Goal: Transaction & Acquisition: Purchase product/service

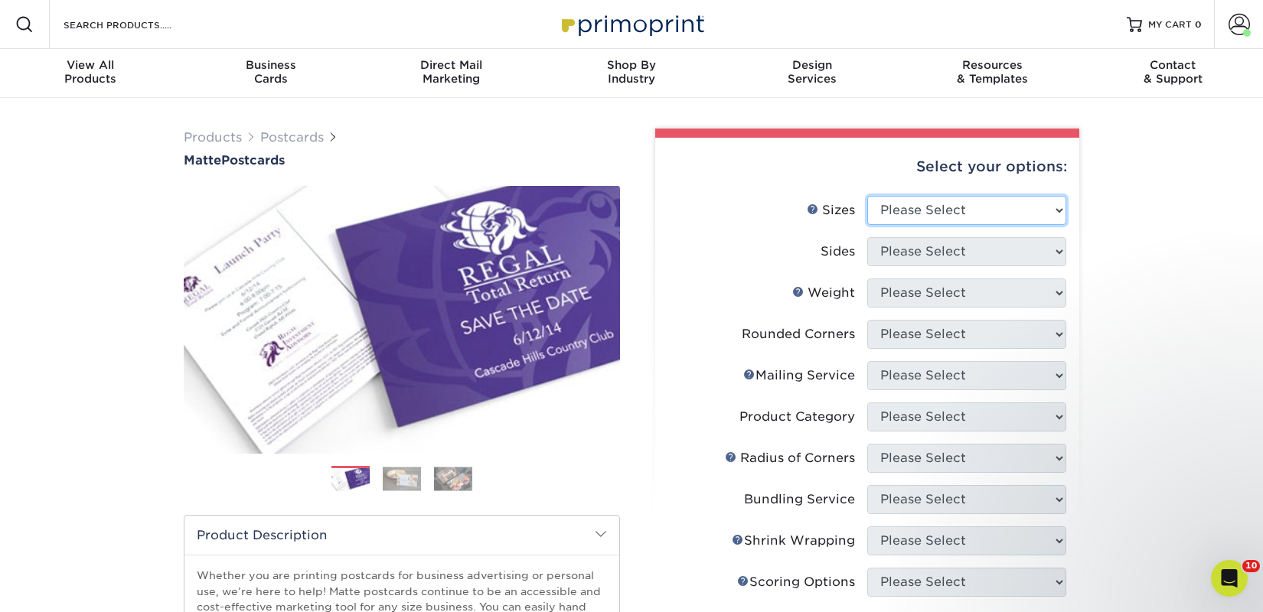
click at [991, 200] on select "Please Select 1.5" x 7" 2" x 4" 2" x 6" 2" x 7" 2" x 8" 2.12" x 5.5" 2.125" x 5…" at bounding box center [966, 210] width 199 height 29
select select "2.00x6.00"
click at [867, 196] on select "Please Select 1.5" x 7" 2" x 4" 2" x 6" 2" x 7" 2" x 8" 2.12" x 5.5" 2.125" x 5…" at bounding box center [966, 210] width 199 height 29
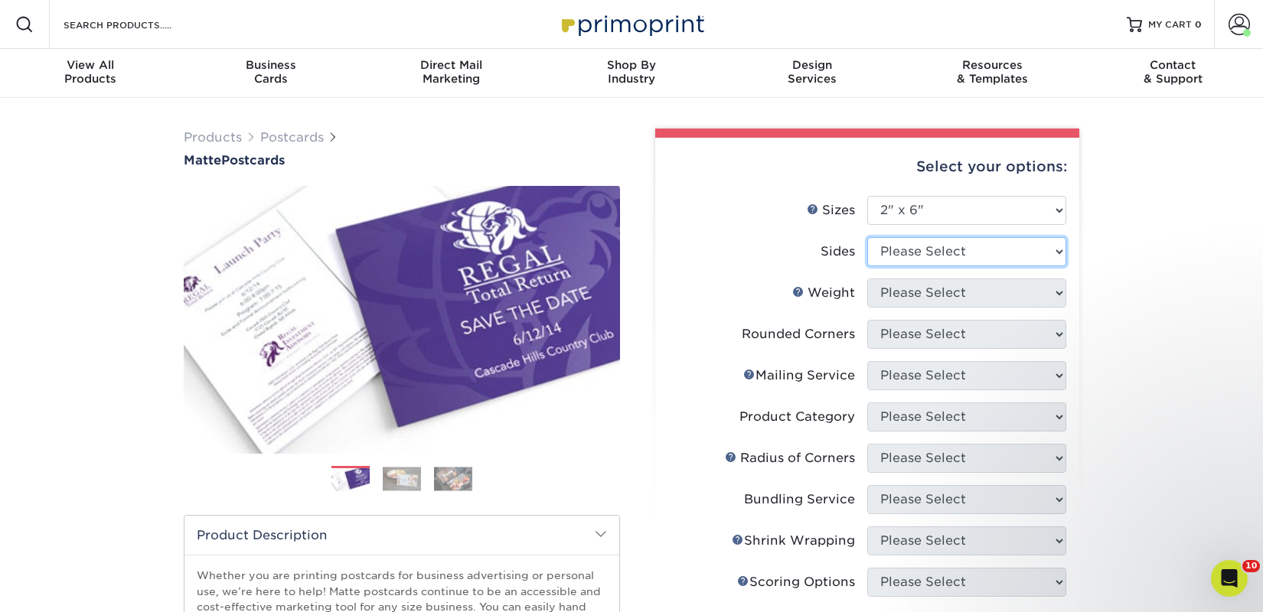
click at [960, 255] on select "Please Select Print Both Sides Print Front Only" at bounding box center [966, 251] width 199 height 29
select select "13abbda7-1d64-4f25-8bb2-c179b224825d"
click at [867, 237] on select "Please Select Print Both Sides Print Front Only" at bounding box center [966, 251] width 199 height 29
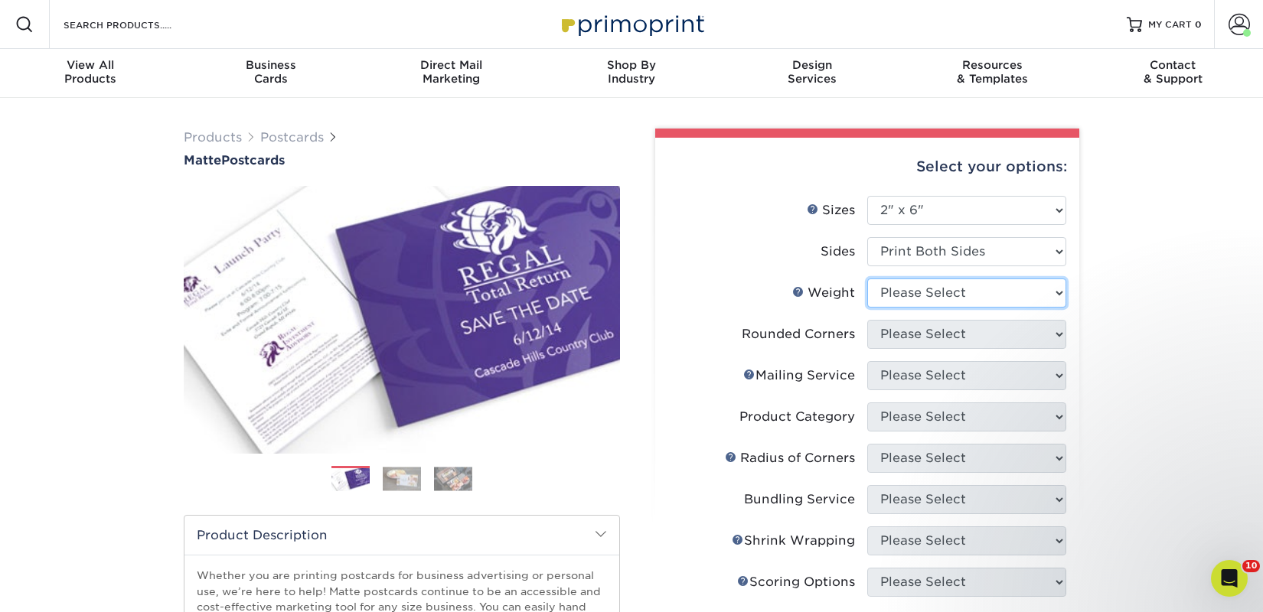
click at [963, 290] on select "Please Select 14PT 16PT" at bounding box center [966, 293] width 199 height 29
click at [867, 279] on select "Please Select 14PT 16PT" at bounding box center [966, 293] width 199 height 29
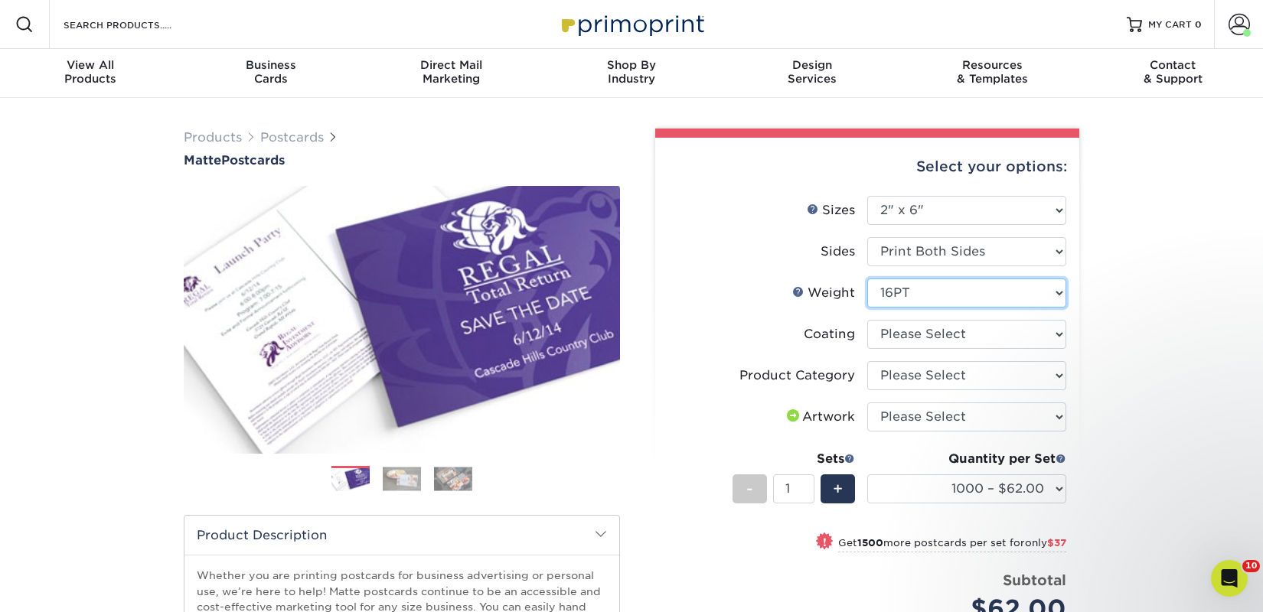
click at [976, 298] on select "Please Select 14PT 16PT" at bounding box center [966, 293] width 199 height 29
select select "14PT"
click at [867, 279] on select "Please Select 14PT 16PT" at bounding box center [966, 293] width 199 height 29
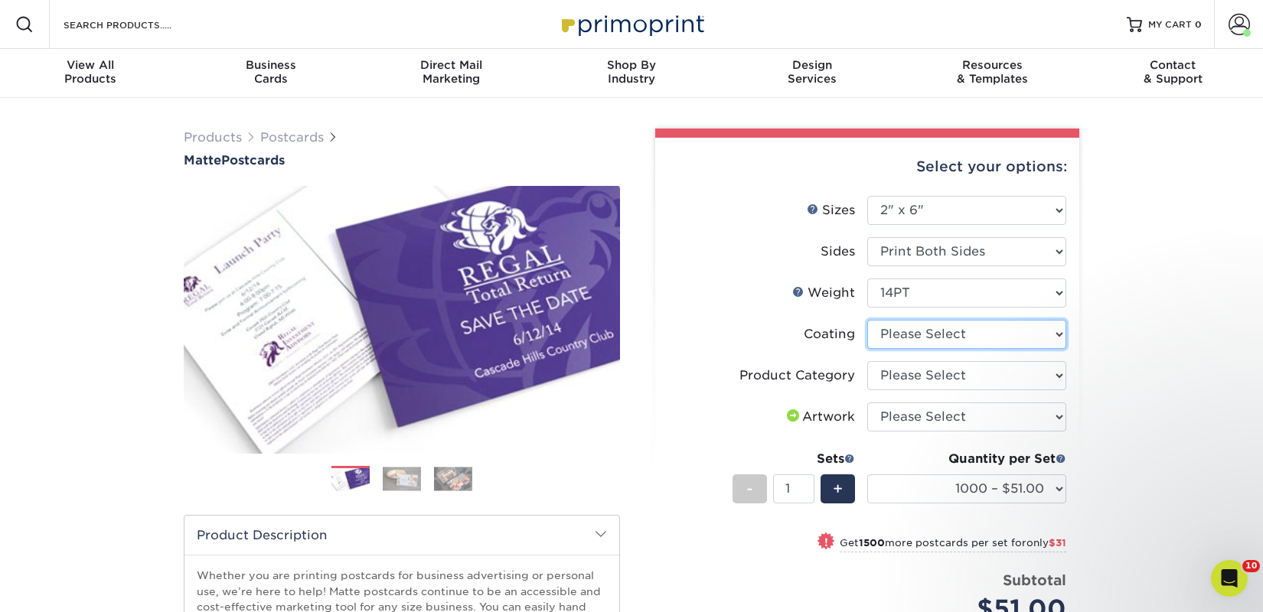
click at [973, 339] on select at bounding box center [966, 334] width 199 height 29
select select "121bb7b5-3b4d-429f-bd8d-bbf80e953313"
click at [867, 320] on select at bounding box center [966, 334] width 199 height 29
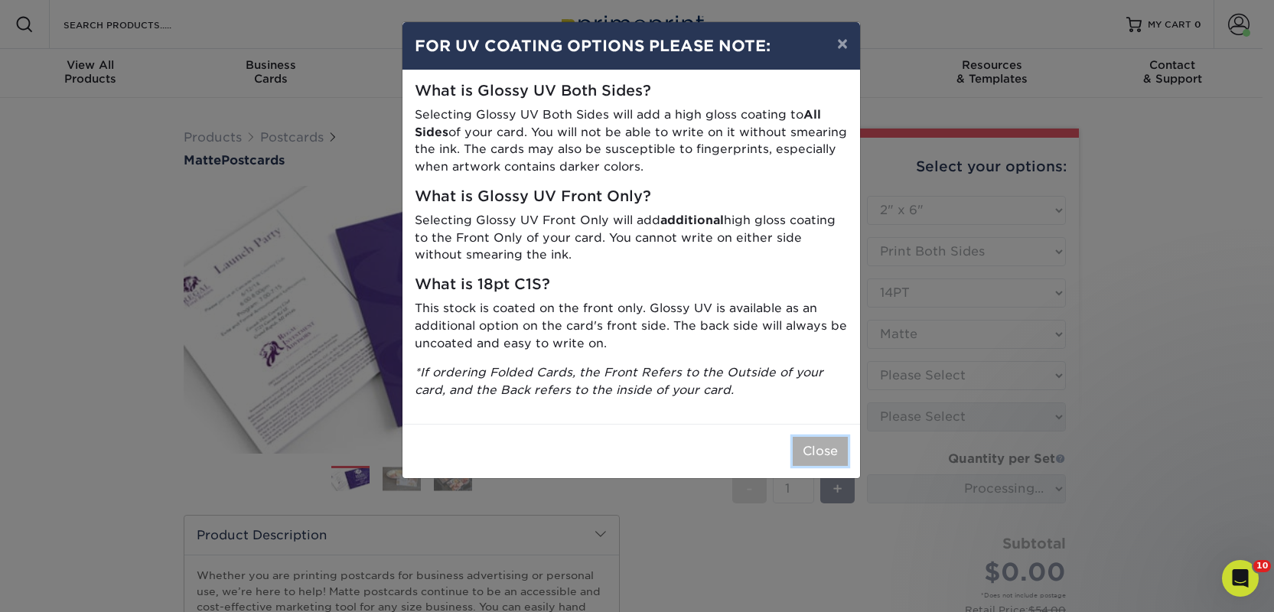
click at [823, 457] on button "Close" at bounding box center [820, 451] width 55 height 29
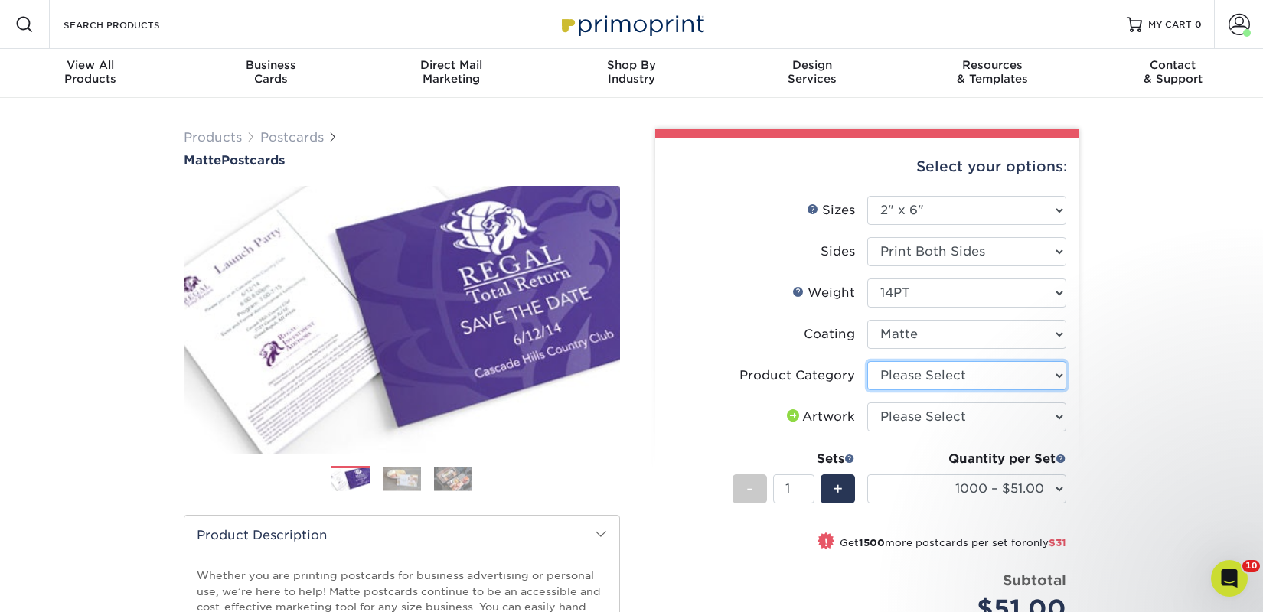
click at [916, 380] on select "Please Select Postcards" at bounding box center [966, 375] width 199 height 29
select select "9b7272e0-d6c8-4c3c-8e97-d3a1bcdab858"
click at [867, 361] on select "Please Select Postcards" at bounding box center [966, 375] width 199 height 29
click at [927, 420] on select "Please Select I will upload files I need a design - $150" at bounding box center [966, 417] width 199 height 29
select select "upload"
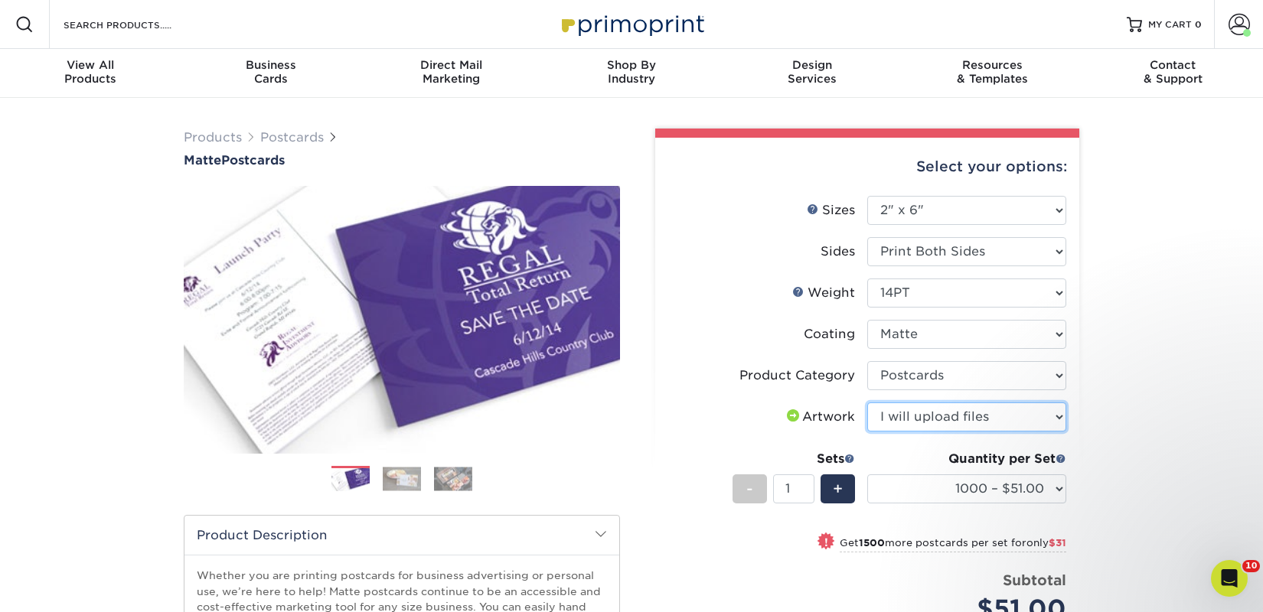
click at [867, 403] on select "Please Select I will upload files I need a design - $150" at bounding box center [966, 417] width 199 height 29
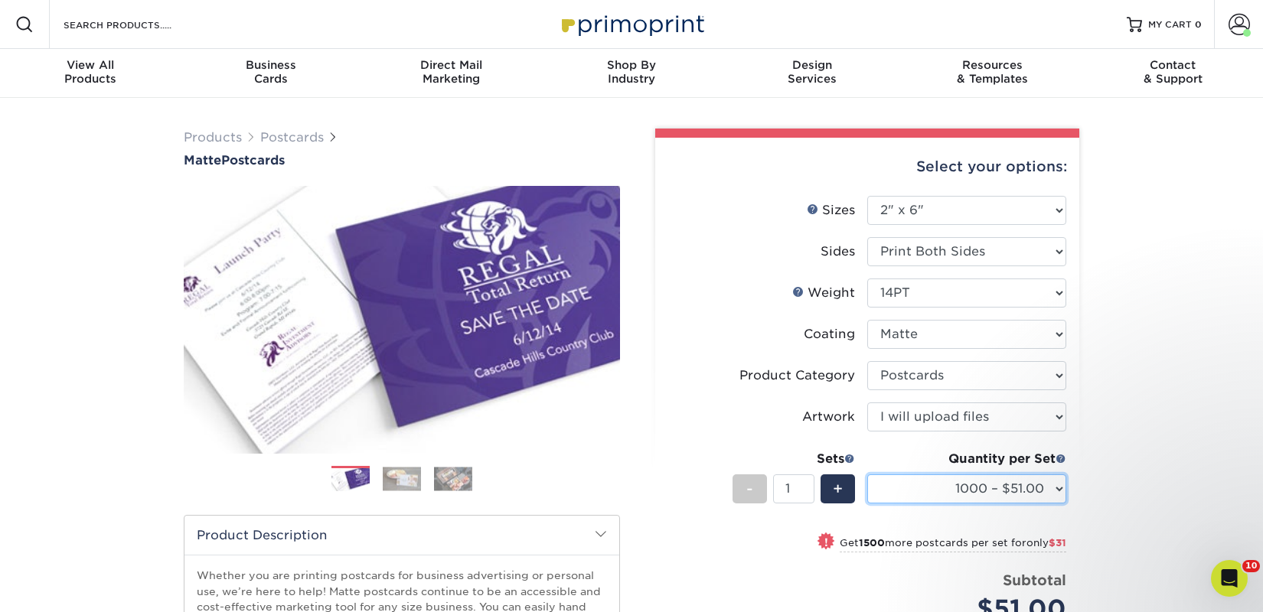
click at [927, 491] on select "1000 – $51.00 2500 – $82.00 5000 – $123.00 10000 – $234.00 15000 – $344.00 2000…" at bounding box center [966, 488] width 199 height 29
select select "5000 – $123.00"
click at [867, 474] on select "1000 – $51.00 2500 – $82.00 5000 – $123.00 10000 – $234.00 15000 – $344.00 2000…" at bounding box center [966, 488] width 199 height 29
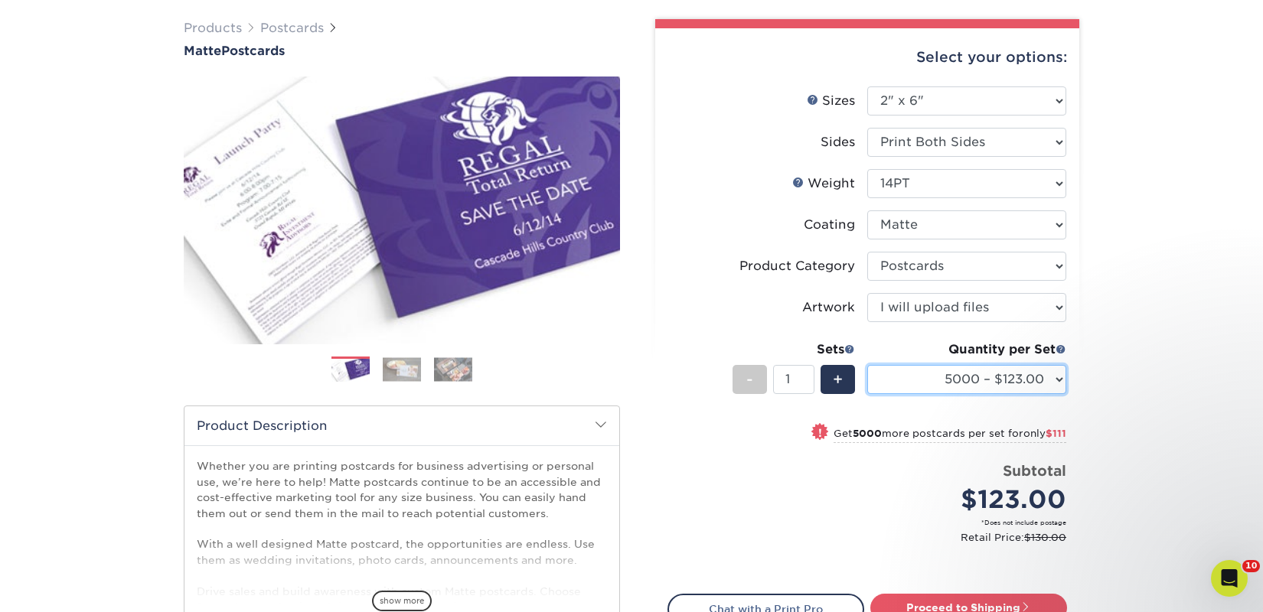
scroll to position [300, 0]
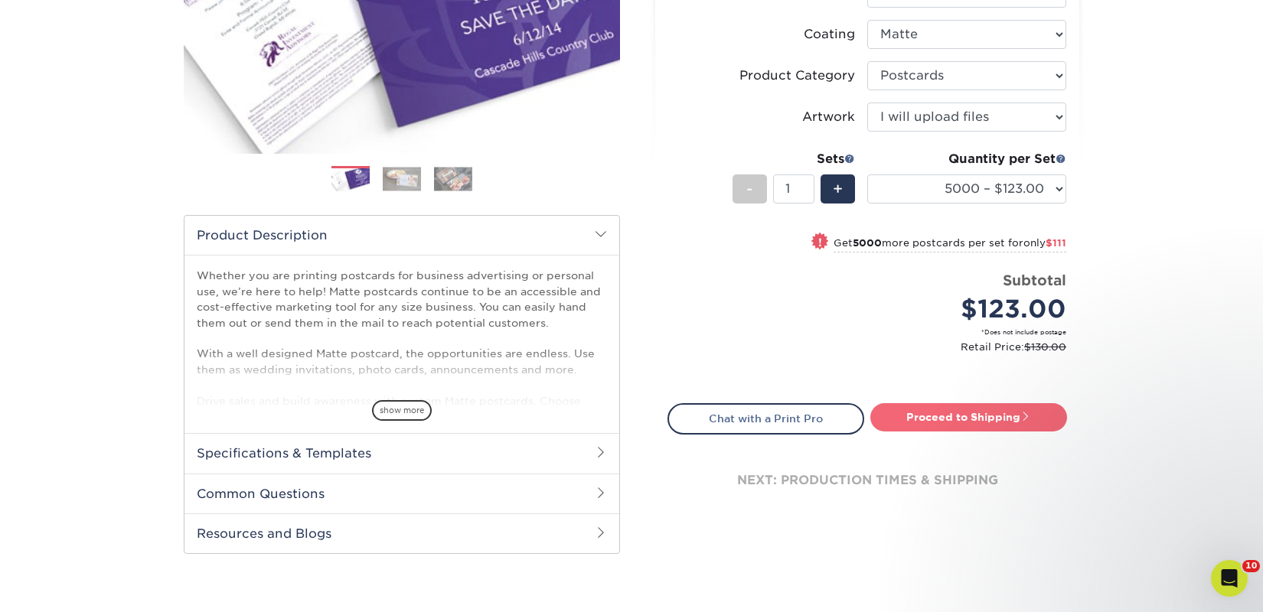
click at [945, 412] on link "Proceed to Shipping" at bounding box center [968, 417] width 197 height 28
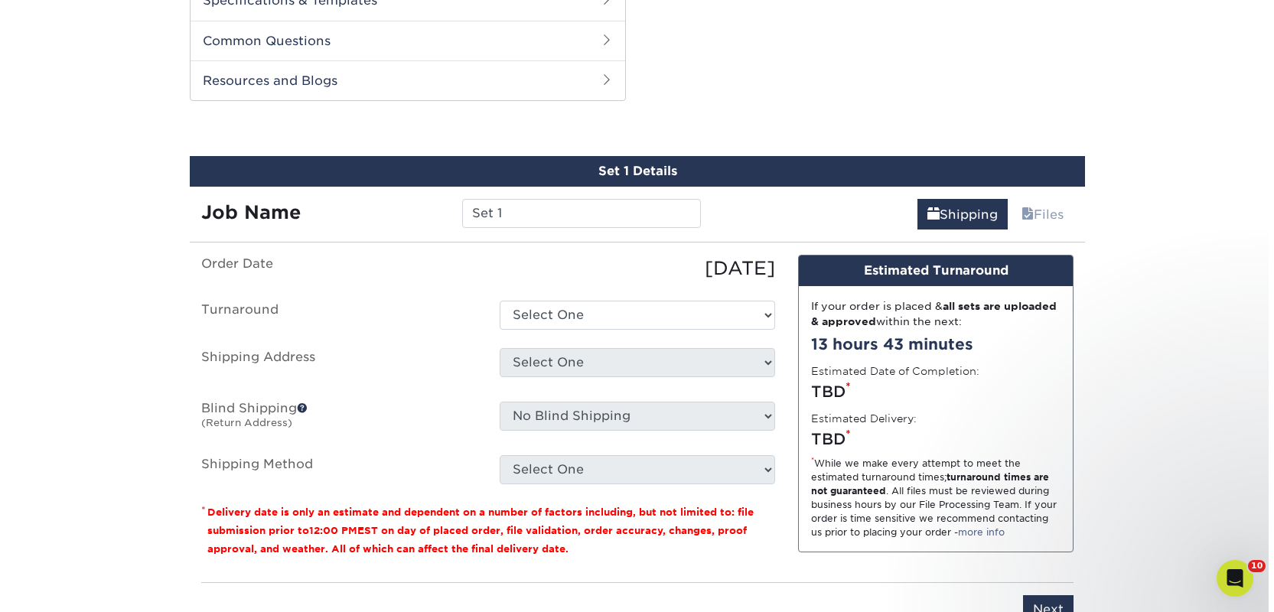
scroll to position [779, 0]
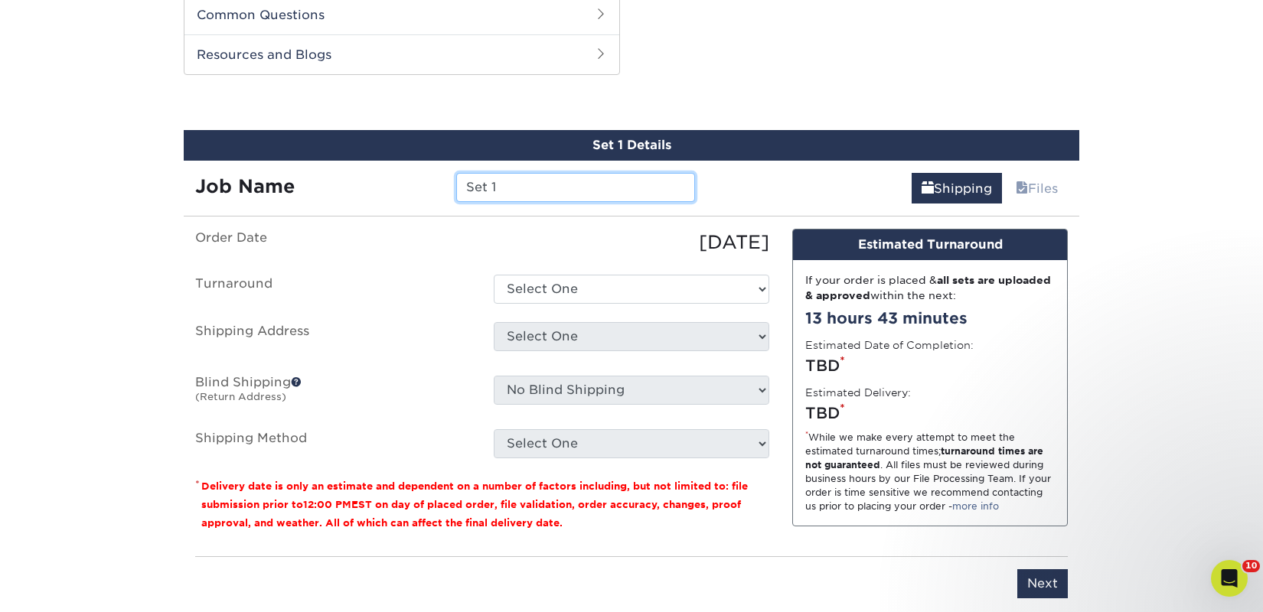
click at [533, 186] on input "Set 1" at bounding box center [575, 187] width 238 height 29
paste input "Cellar Bird Books"
type input "Cellar Bird Books"
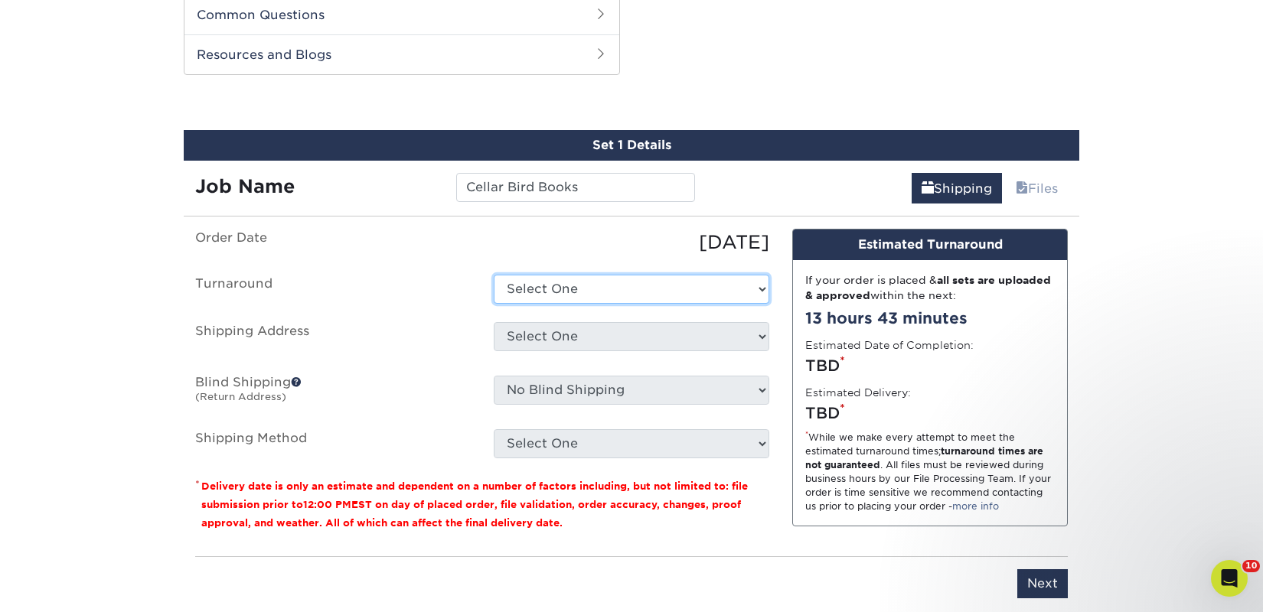
click at [577, 288] on select "Select One 2-4 Business Days 2 Day Next Business Day" at bounding box center [632, 289] width 276 height 29
select select "a9cd5a85-4071-4433-97be-2a724b9524af"
click at [494, 275] on select "Select One 2-4 Business Days 2 Day Next Business Day" at bounding box center [632, 289] width 276 height 29
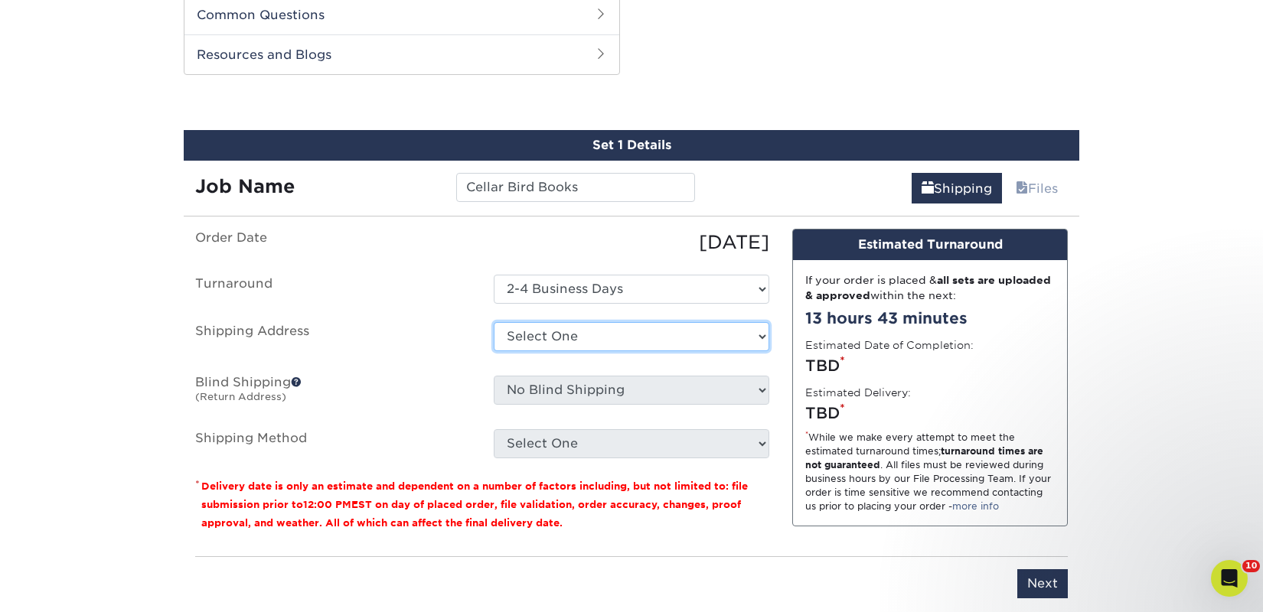
click at [533, 328] on select "Select One 2nd Floor Convention Center A Better Today Books & Boutique A Good B…" at bounding box center [632, 336] width 276 height 29
select select "newaddress"
click at [494, 322] on select "Select One 2nd Floor Convention Center A Better Today Books & Boutique A Good B…" at bounding box center [632, 336] width 276 height 29
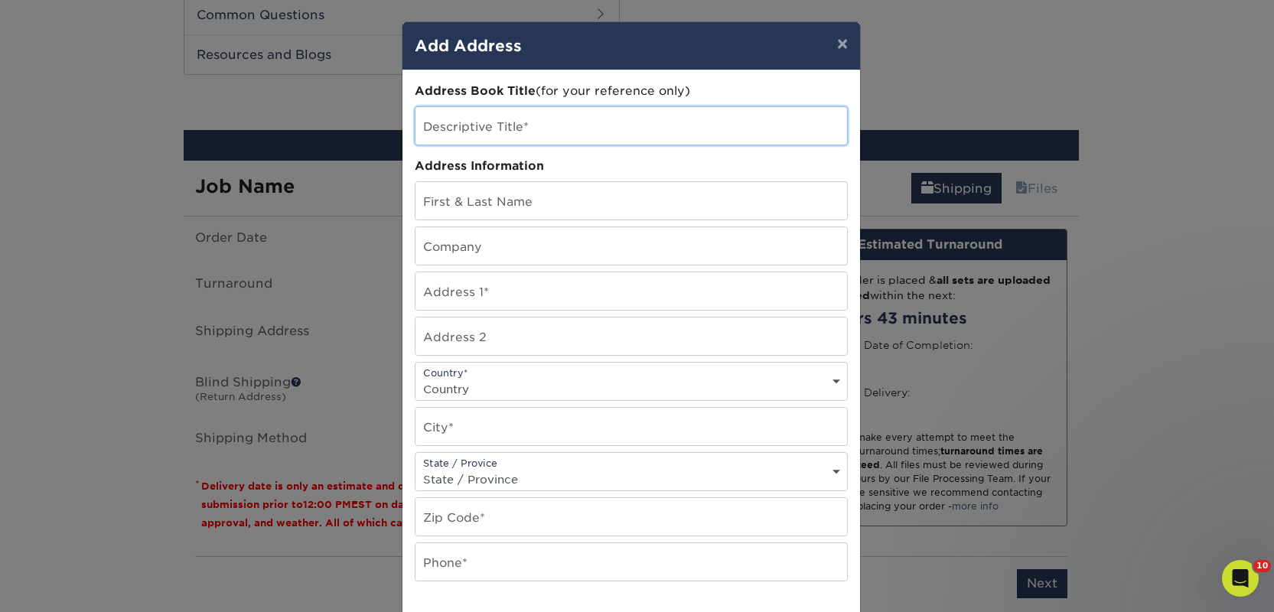
click at [451, 129] on input "text" at bounding box center [632, 126] width 432 height 38
paste input "Cellar Bird Books"
type input "Cellar Bird Books"
click at [441, 248] on input "text" at bounding box center [632, 246] width 432 height 38
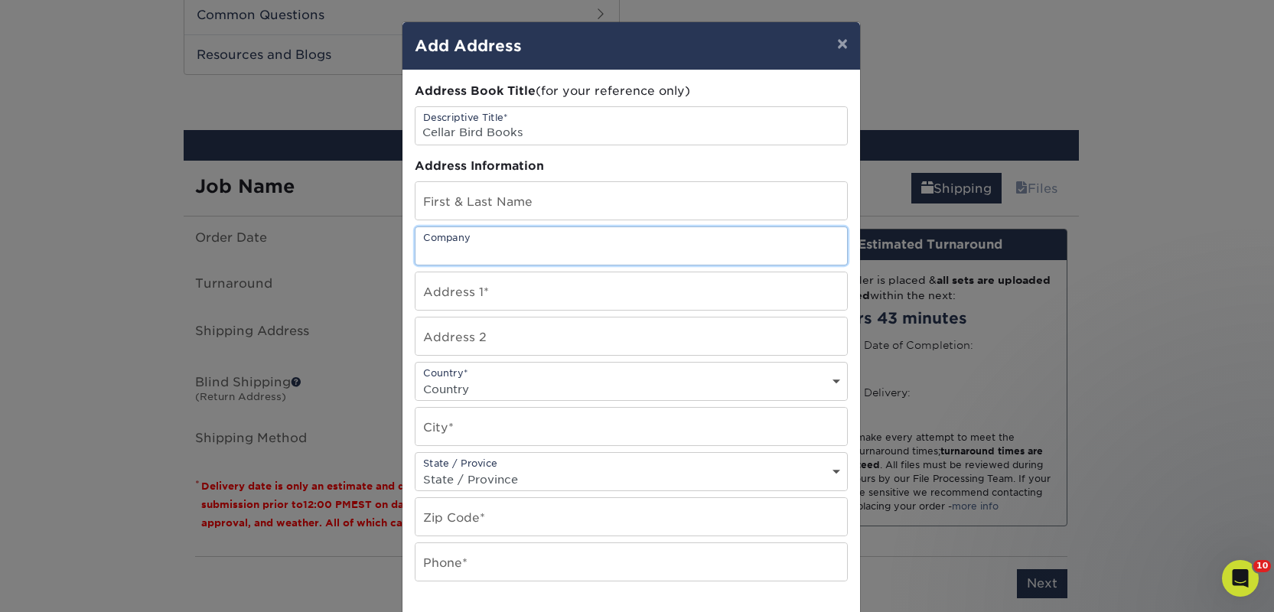
paste input "Cellar Bird Books"
type input "Cellar Bird Books"
click at [451, 188] on input "text" at bounding box center [632, 201] width 432 height 38
paste input "Lea Kocurek"
type input "Lea Kocurek"
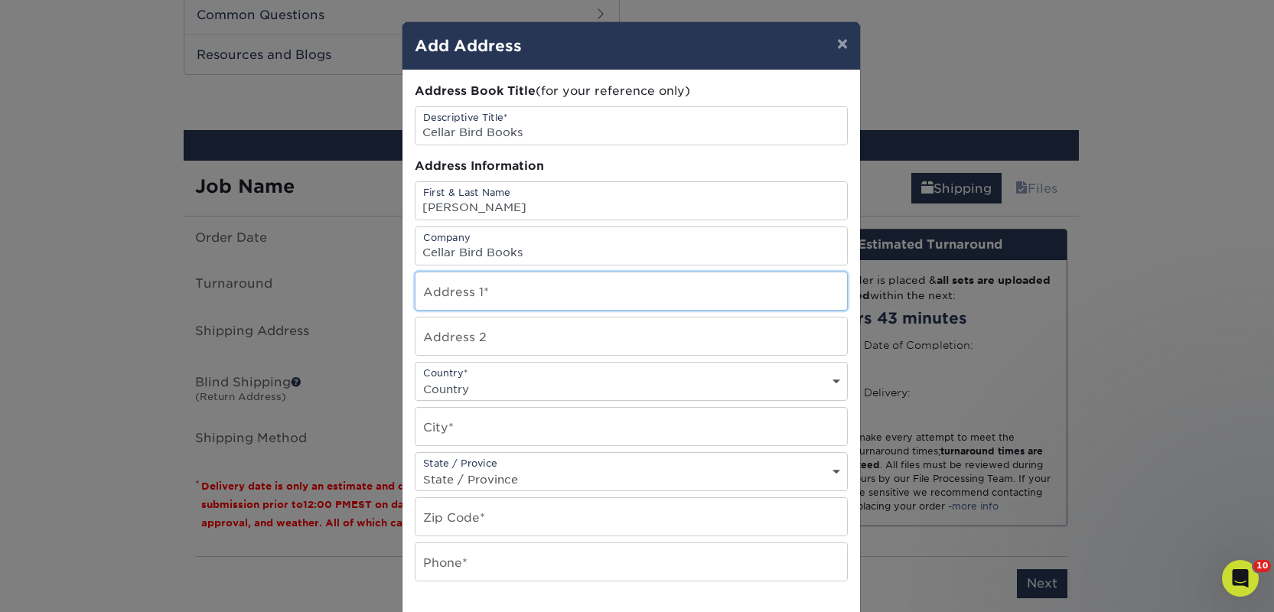
click at [446, 297] on input "text" at bounding box center [632, 291] width 432 height 38
paste input "415 Bridge St NW"
type input "415 Bridge St NW"
click at [465, 382] on select "Country United States Canada ----------------------------- Afghanistan Albania …" at bounding box center [632, 389] width 432 height 22
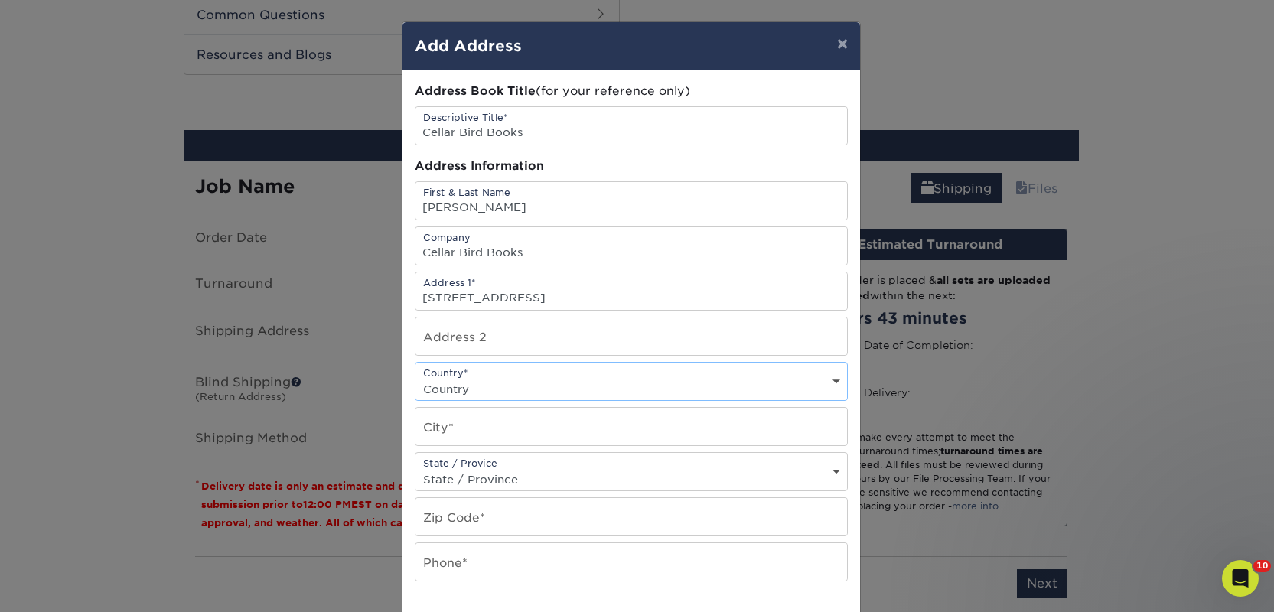
select select "US"
click at [416, 378] on select "Country United States Canada ----------------------------- Afghanistan Albania …" at bounding box center [632, 389] width 432 height 22
click at [478, 425] on input "text" at bounding box center [632, 427] width 432 height 38
click at [562, 428] on input "text" at bounding box center [632, 427] width 432 height 38
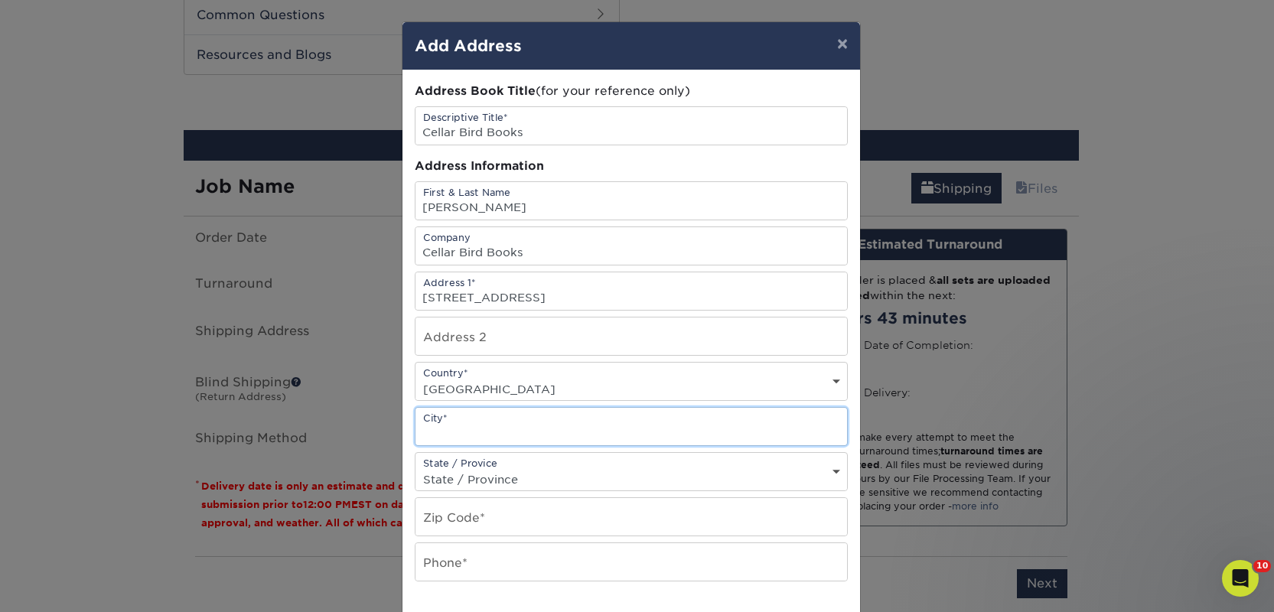
paste input "Grand Rapids"
type input "Grand Rapids"
click at [528, 468] on select "State / Province Alabama Alaska Arizona Arkansas California Colorado Connecticu…" at bounding box center [632, 479] width 432 height 22
select select "MI"
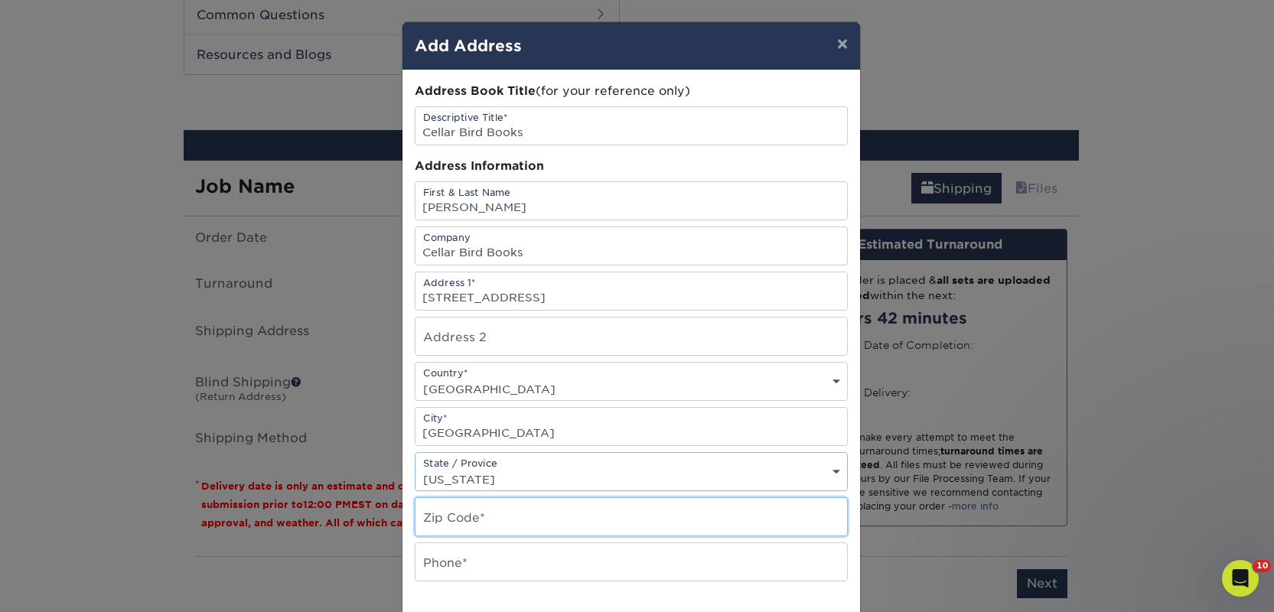
click at [445, 520] on input "text" at bounding box center [632, 517] width 432 height 38
paste input "49504"
type input "49504"
click at [445, 567] on input "text" at bounding box center [632, 562] width 432 height 38
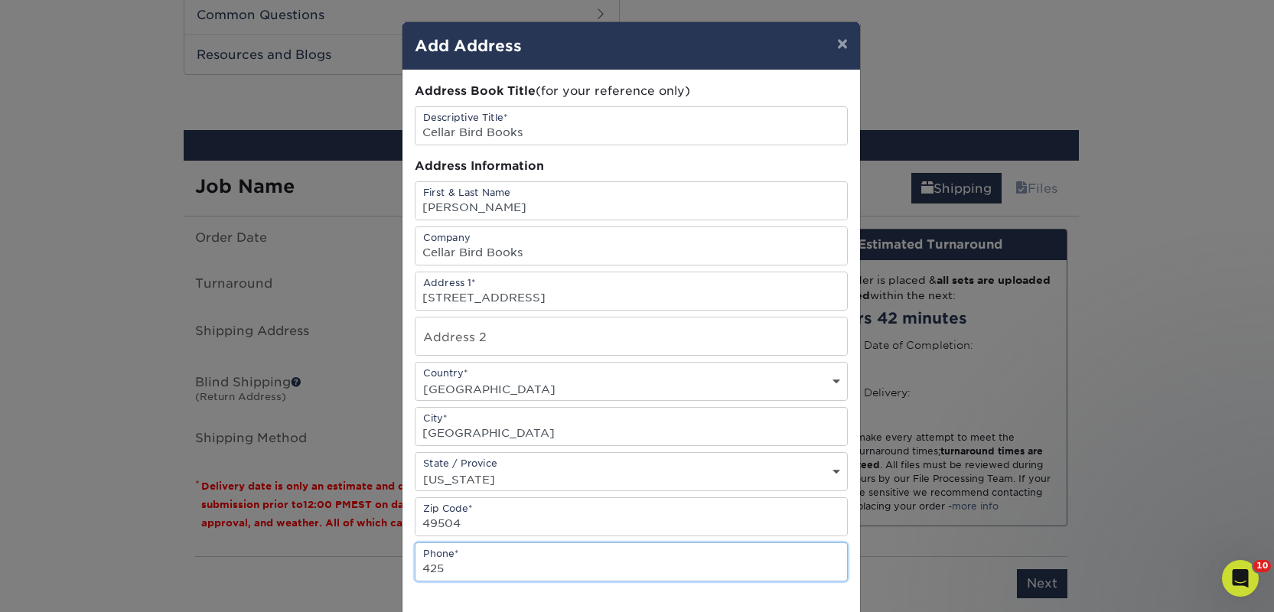
type input "4257367064"
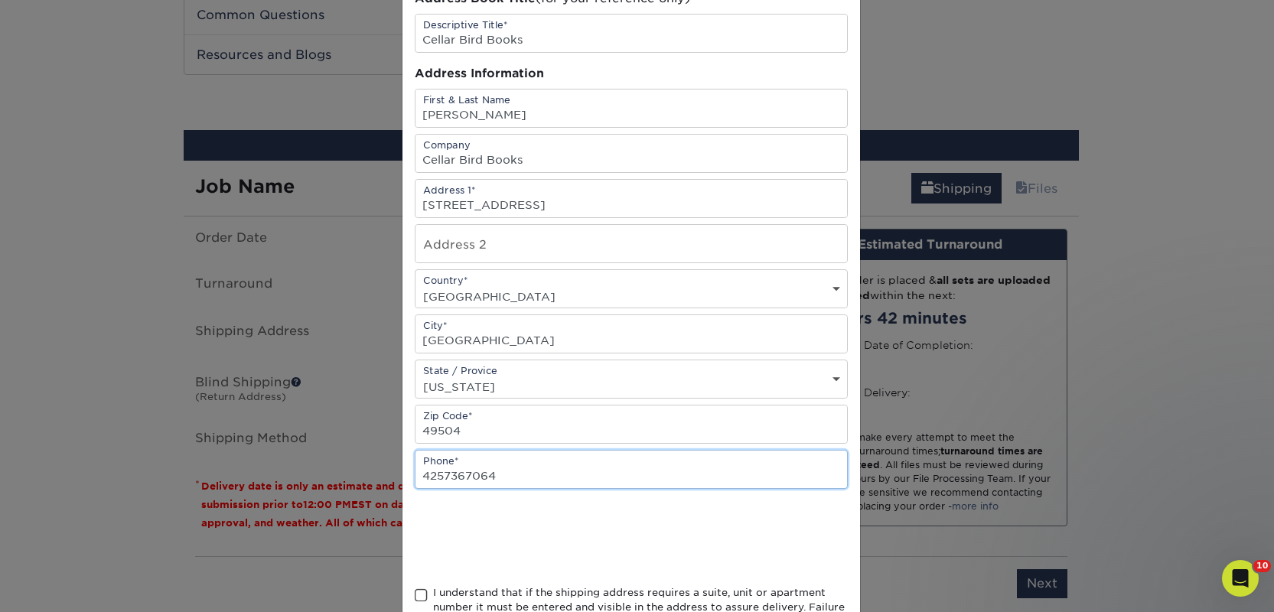
scroll to position [220, 0]
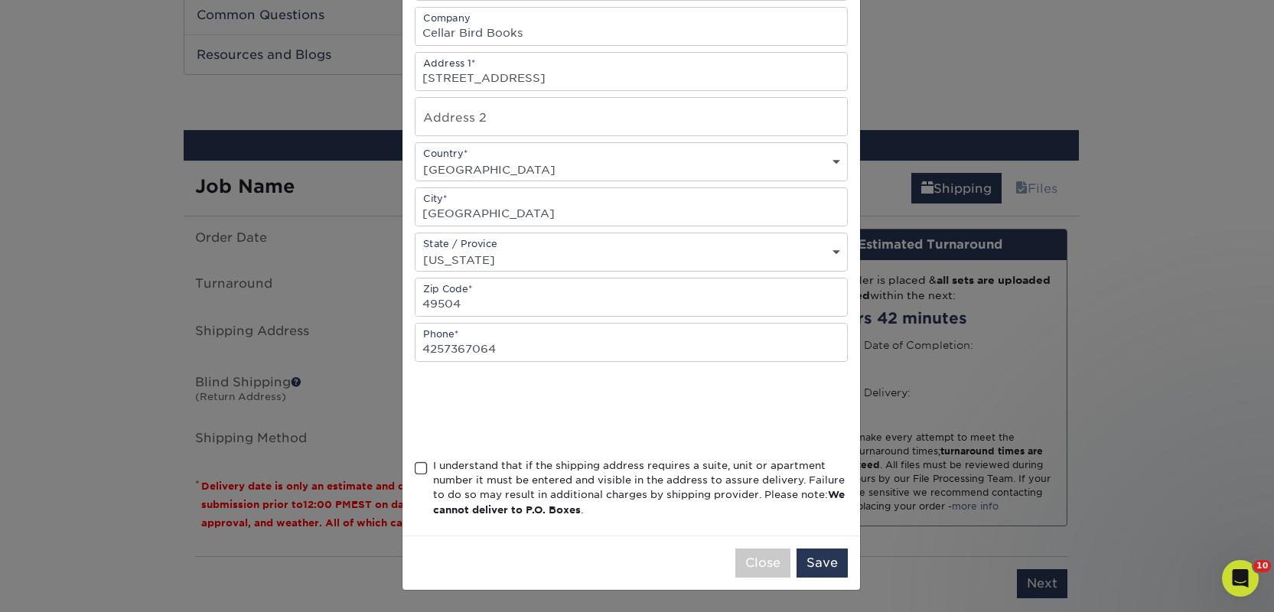
click at [476, 462] on div "I understand that if the shipping address requires a suite, unit or apartment n…" at bounding box center [640, 488] width 415 height 60
click at [0, 0] on input "I understand that if the shipping address requires a suite, unit or apartment n…" at bounding box center [0, 0] width 0 height 0
click at [802, 554] on button "Save" at bounding box center [822, 563] width 51 height 29
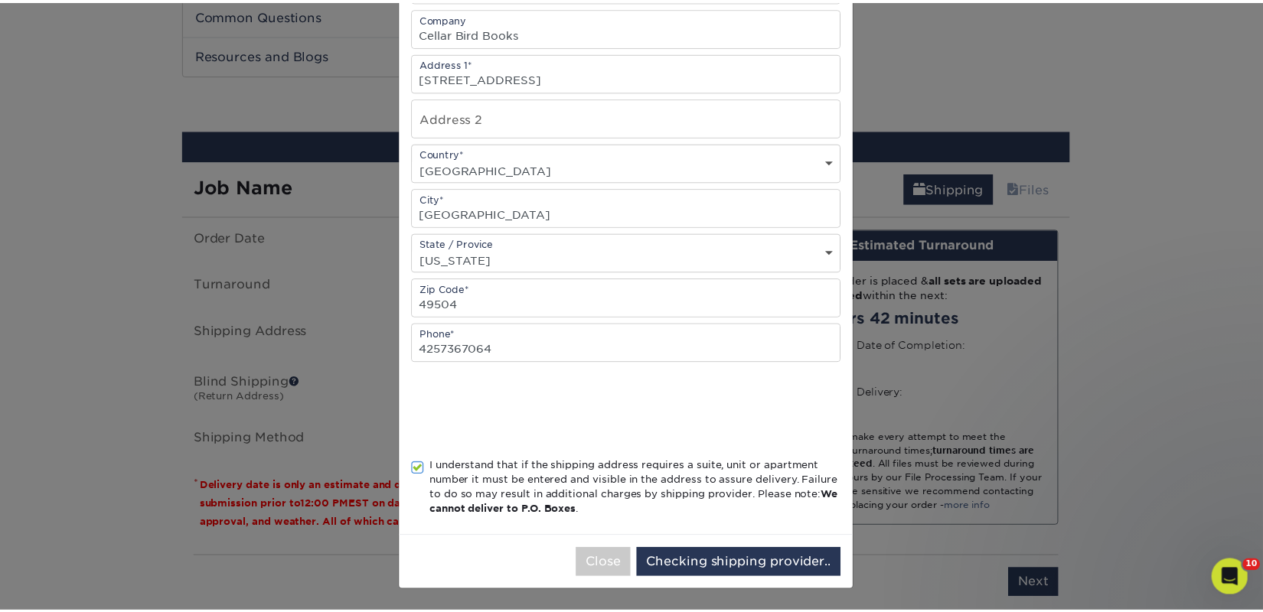
scroll to position [0, 0]
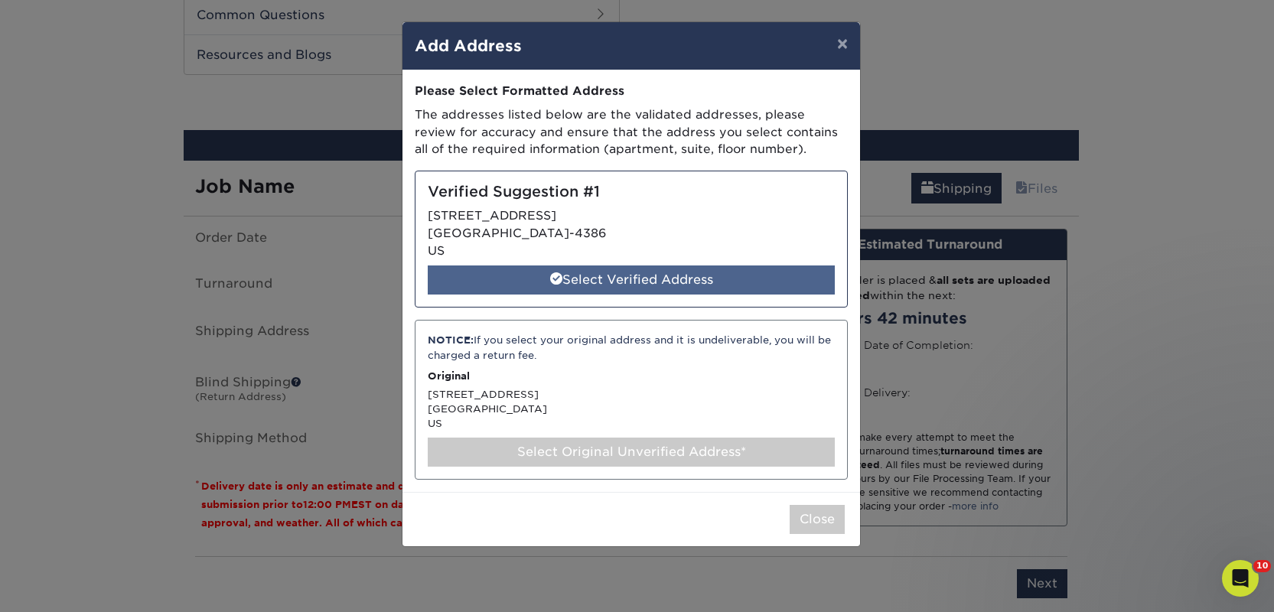
click at [535, 289] on div "Select Verified Address" at bounding box center [631, 280] width 407 height 29
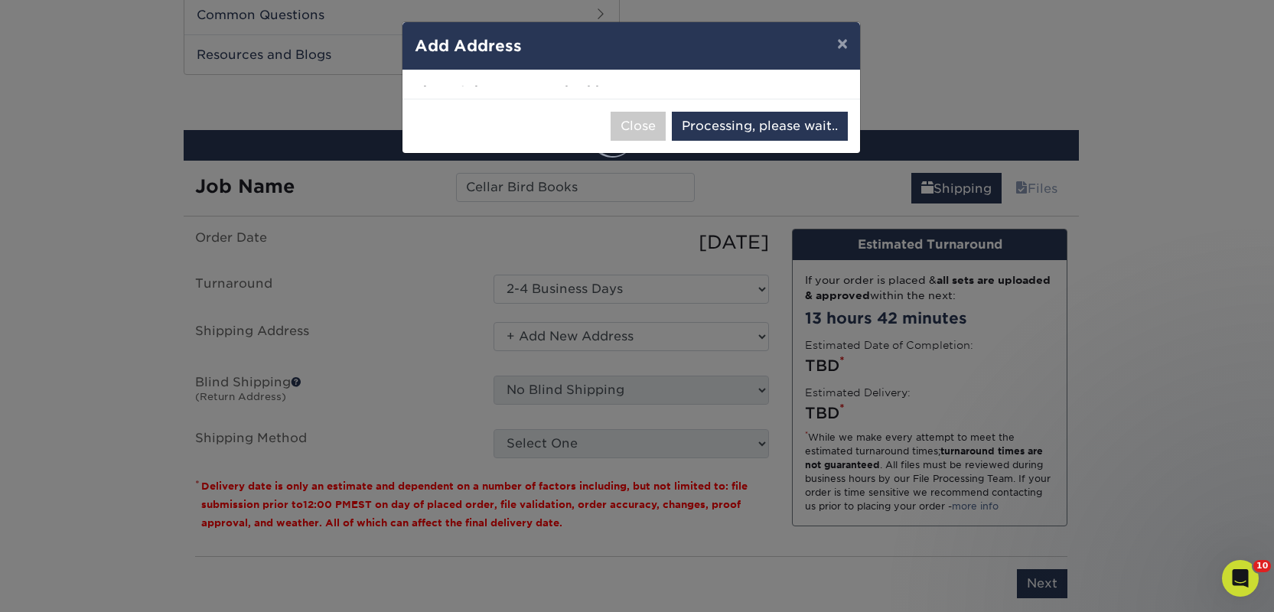
select select "286440"
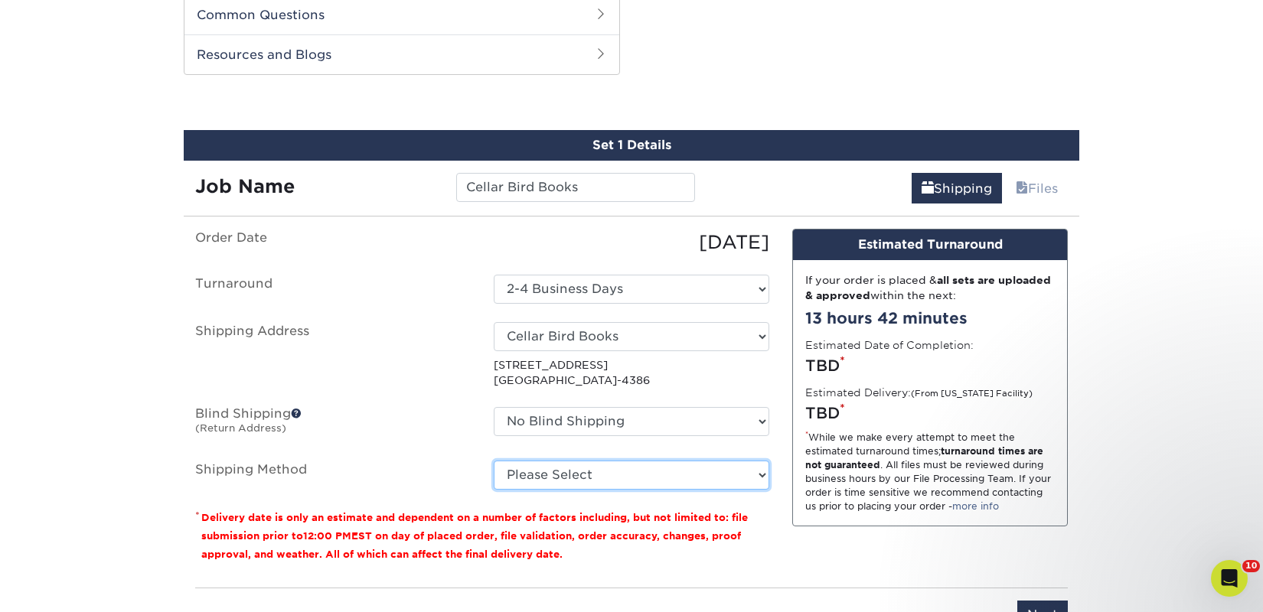
click at [614, 472] on select "Please Select Ground Shipping (+$46.32) 3 Day Shipping Service (+$71.58) 2 Day …" at bounding box center [632, 475] width 276 height 29
select select "03"
click at [494, 461] on select "Please Select Ground Shipping (+$46.32) 3 Day Shipping Service (+$71.58) 2 Day …" at bounding box center [632, 475] width 276 height 29
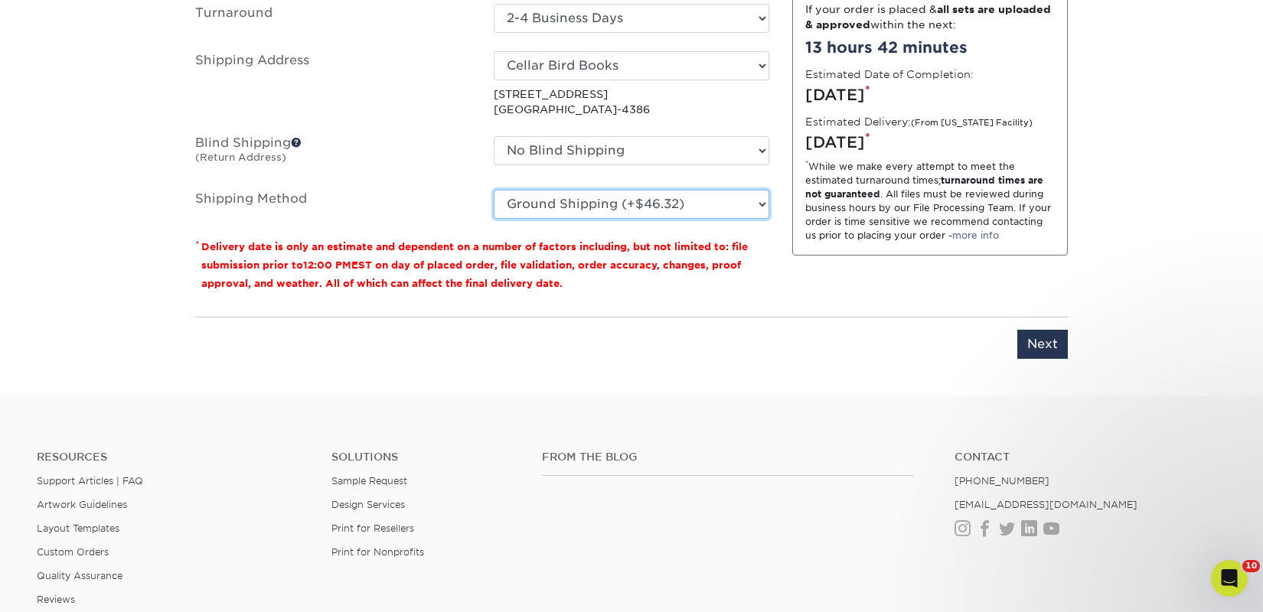
scroll to position [1060, 0]
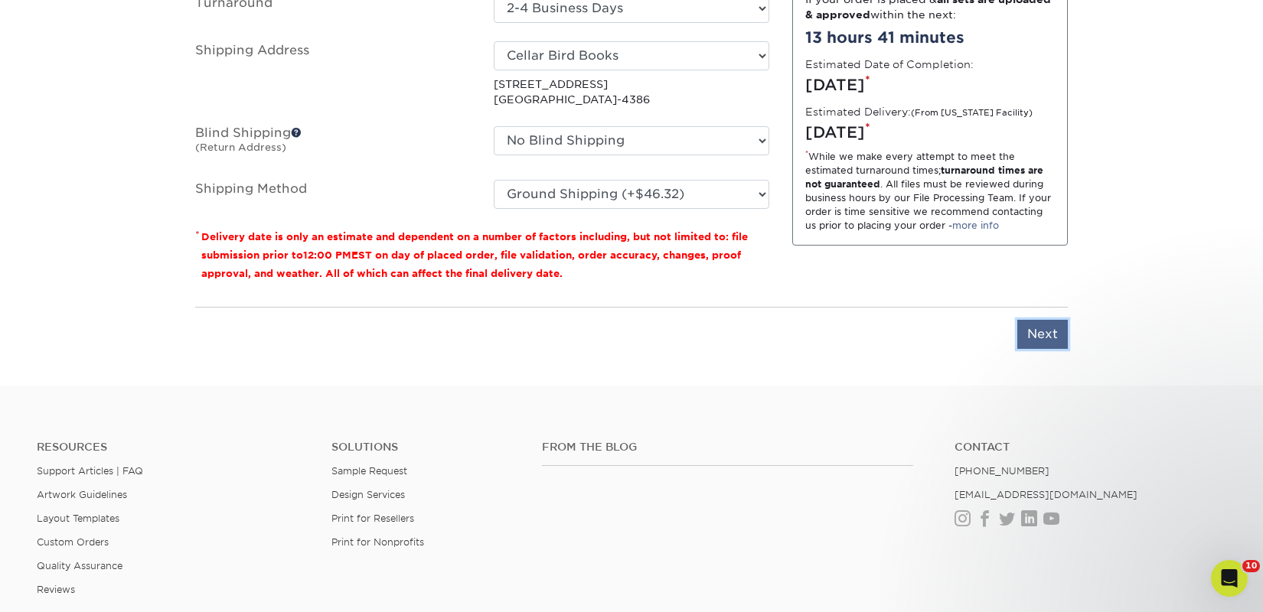
click at [1032, 334] on input "Next" at bounding box center [1042, 334] width 51 height 29
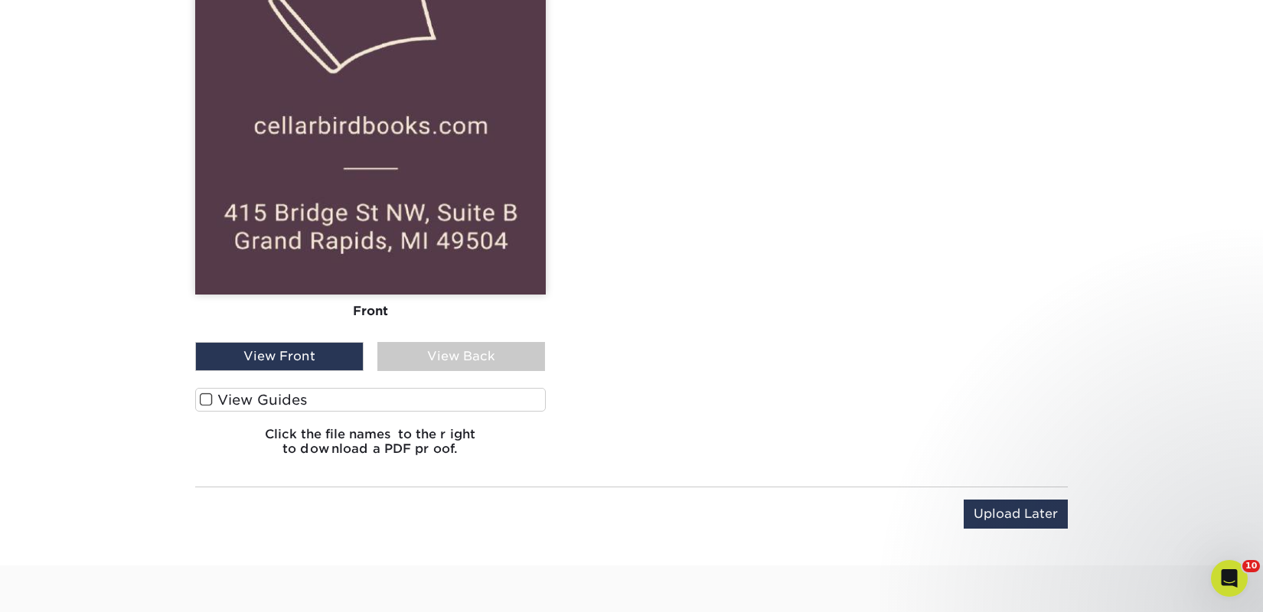
click at [403, 414] on div "View Guides" at bounding box center [370, 403] width 351 height 31
click at [404, 406] on label "View Guides" at bounding box center [370, 400] width 351 height 24
click at [0, 0] on input "View Guides" at bounding box center [0, 0] width 0 height 0
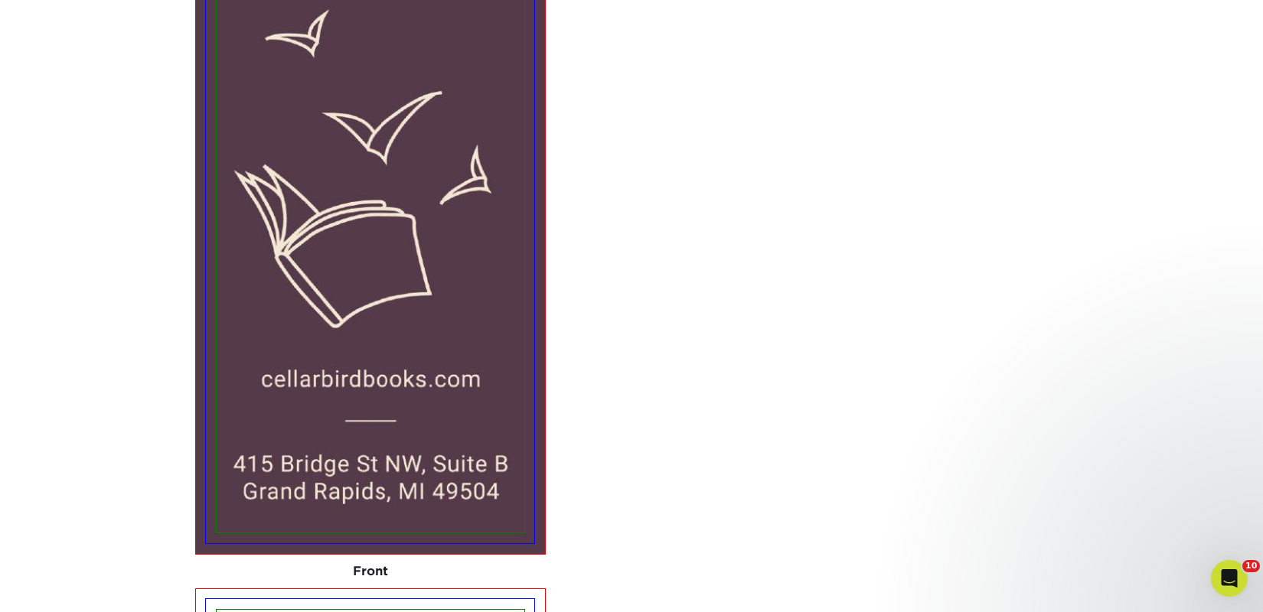
scroll to position [941, 0]
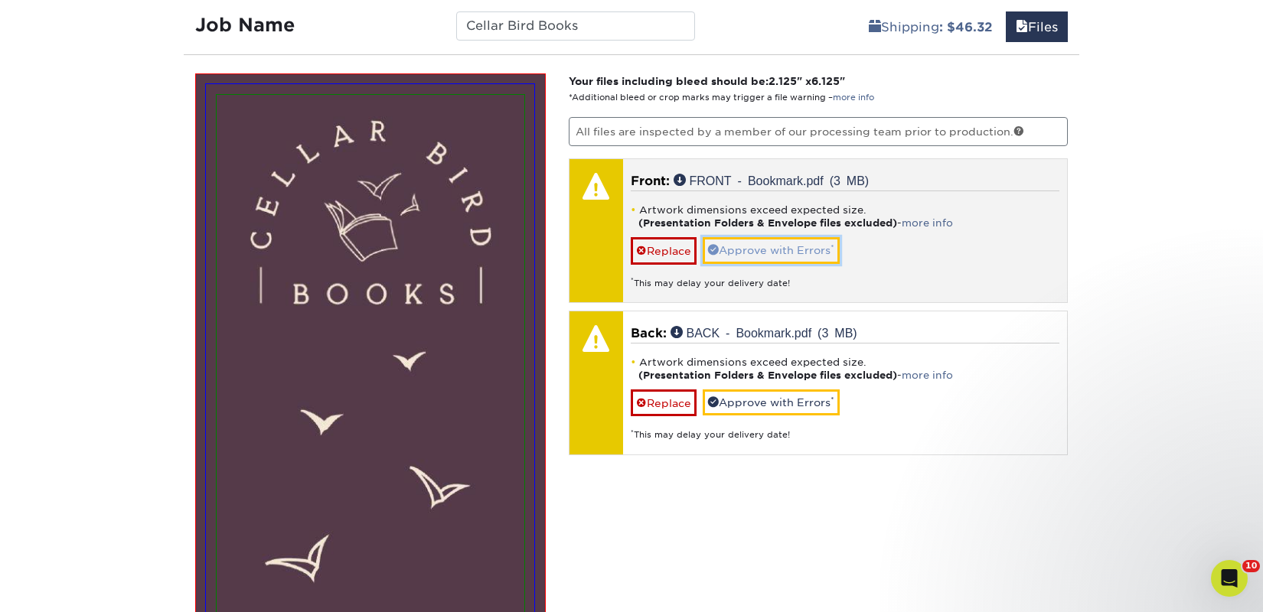
click at [778, 243] on link "Approve with Errors *" at bounding box center [771, 250] width 137 height 26
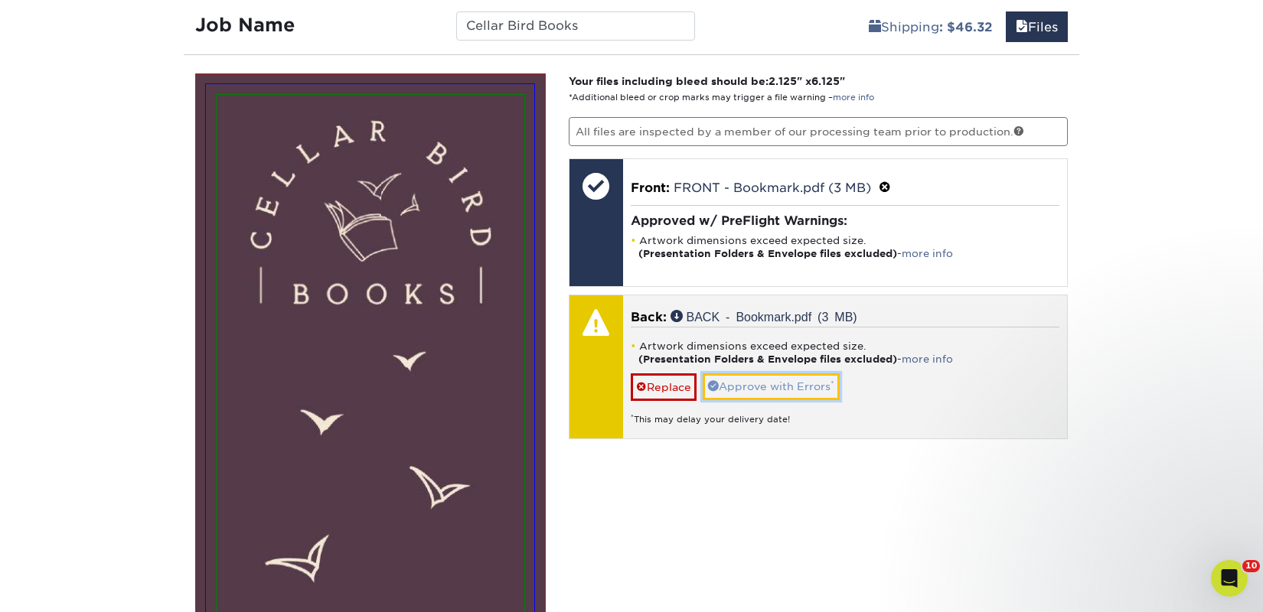
click at [778, 379] on link "Approve with Errors *" at bounding box center [771, 386] width 137 height 26
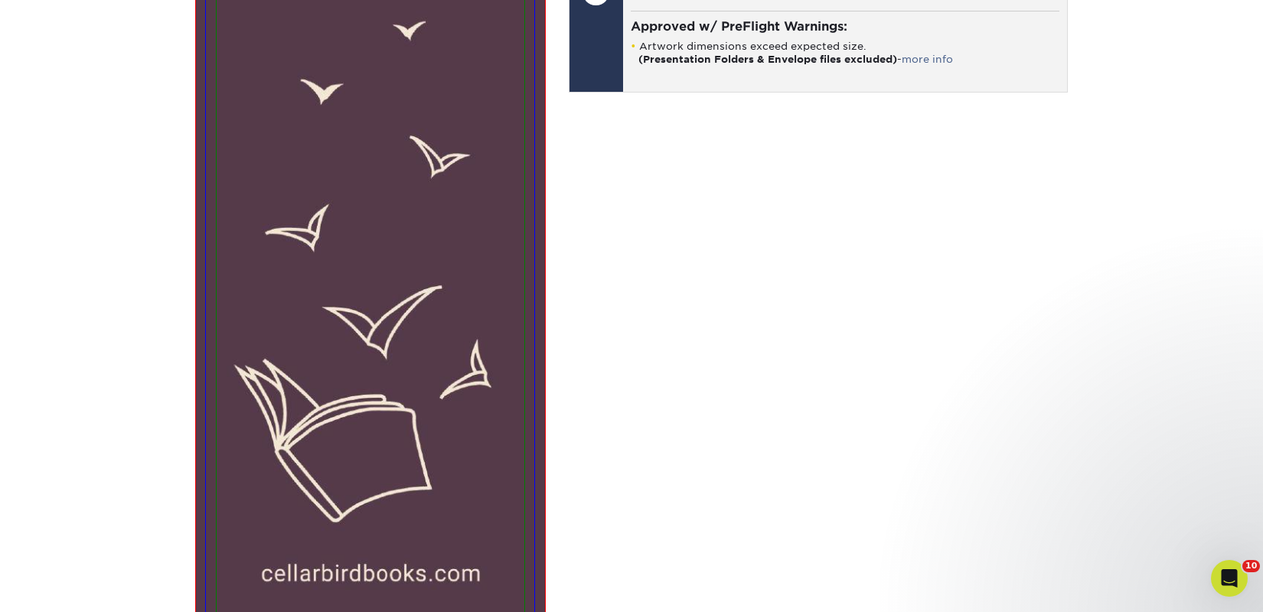
scroll to position [1469, 0]
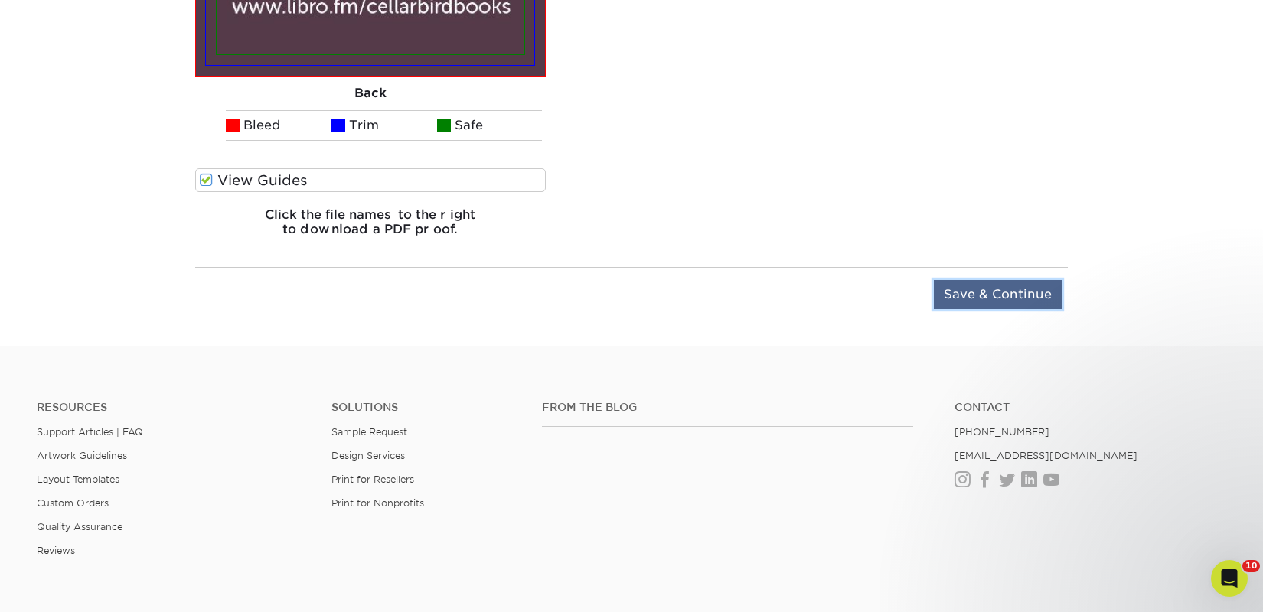
click at [967, 295] on input "Save & Continue" at bounding box center [998, 294] width 128 height 29
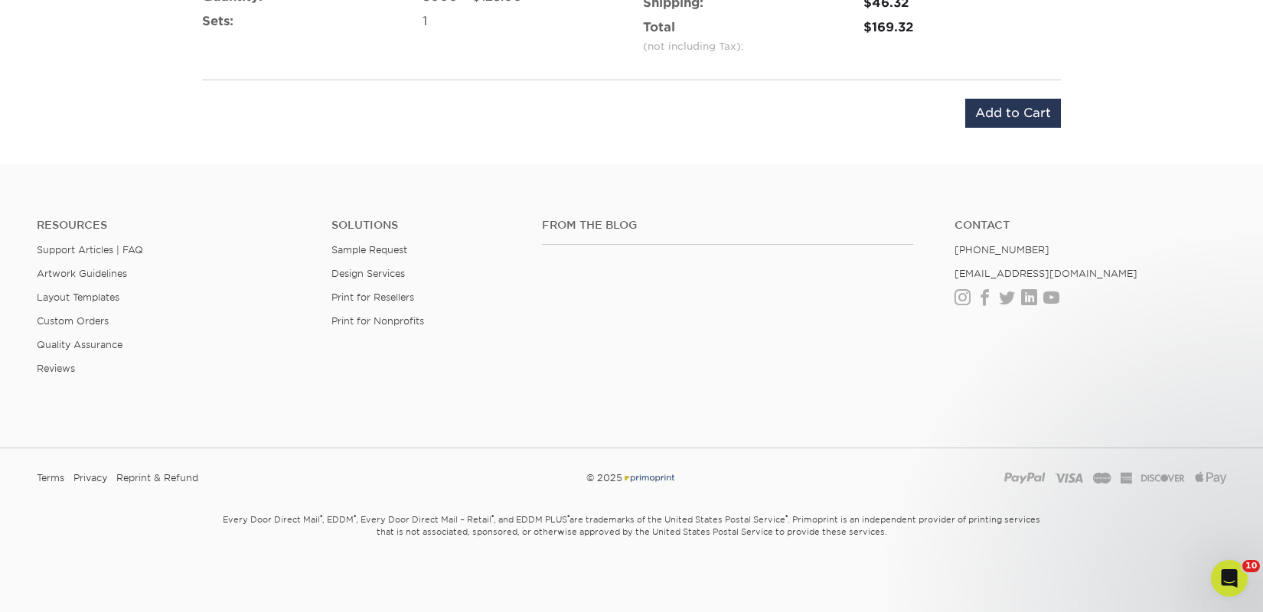
scroll to position [1112, 0]
click at [989, 119] on input "Add to Cart" at bounding box center [1013, 113] width 96 height 29
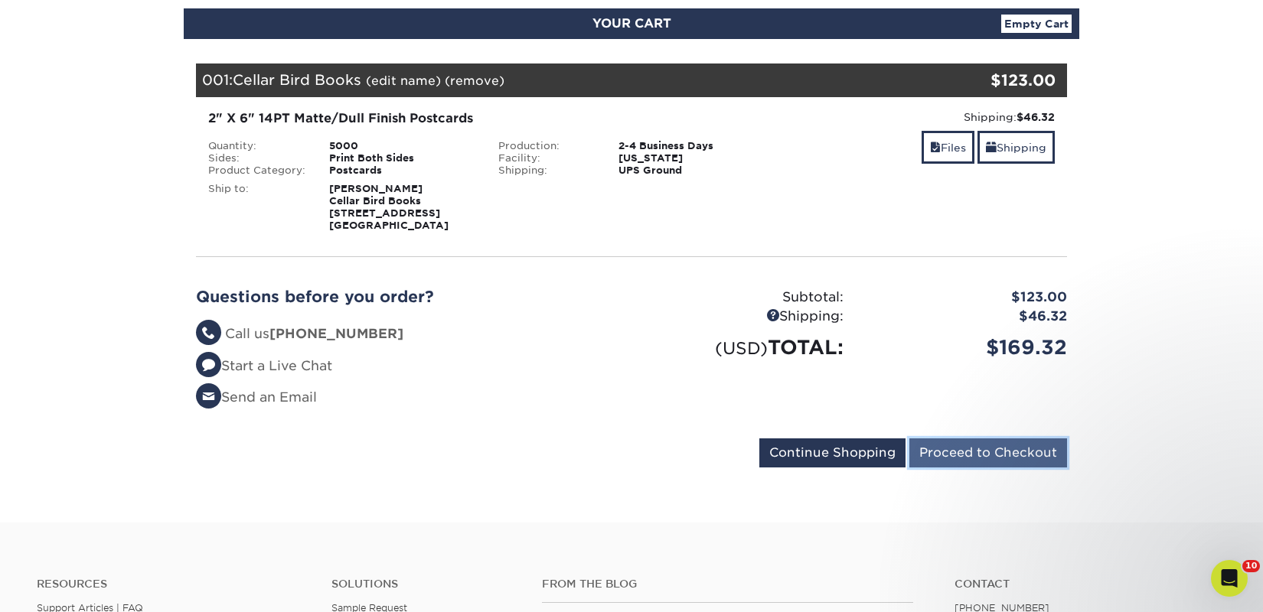
click at [939, 454] on input "Proceed to Checkout" at bounding box center [988, 453] width 158 height 29
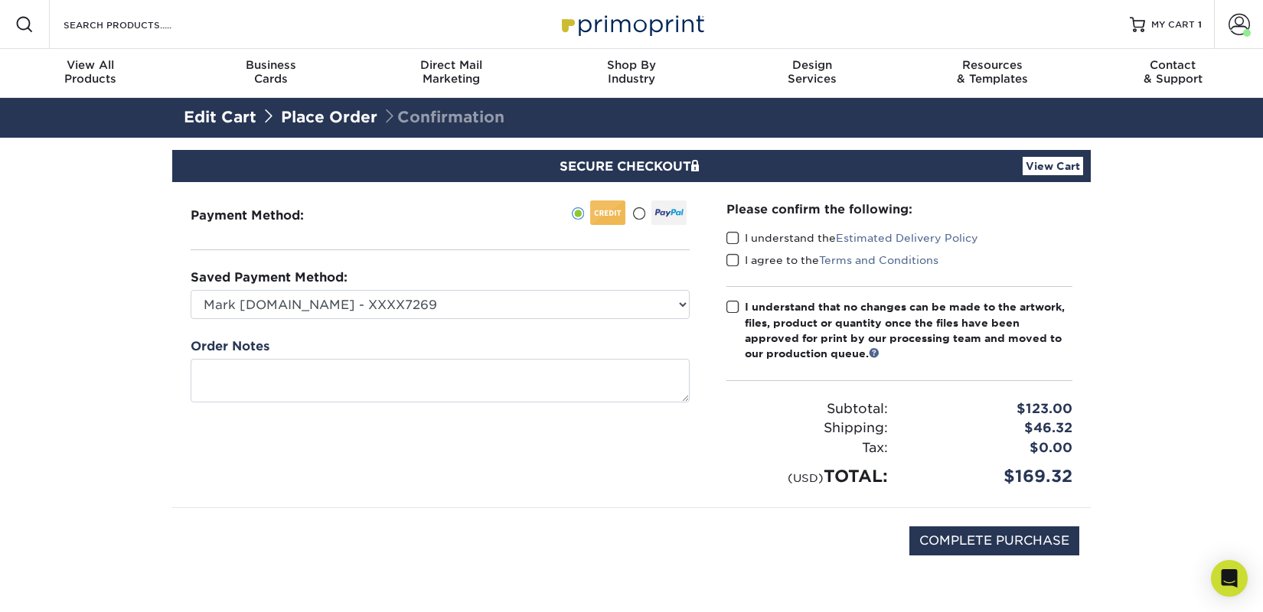
click at [733, 240] on span at bounding box center [732, 238] width 13 height 15
click at [0, 0] on input "I understand the Estimated Delivery Policy" at bounding box center [0, 0] width 0 height 0
click at [732, 256] on span at bounding box center [732, 260] width 13 height 15
click at [0, 0] on input "I agree to the Terms and Conditions" at bounding box center [0, 0] width 0 height 0
click at [733, 309] on span at bounding box center [732, 307] width 13 height 15
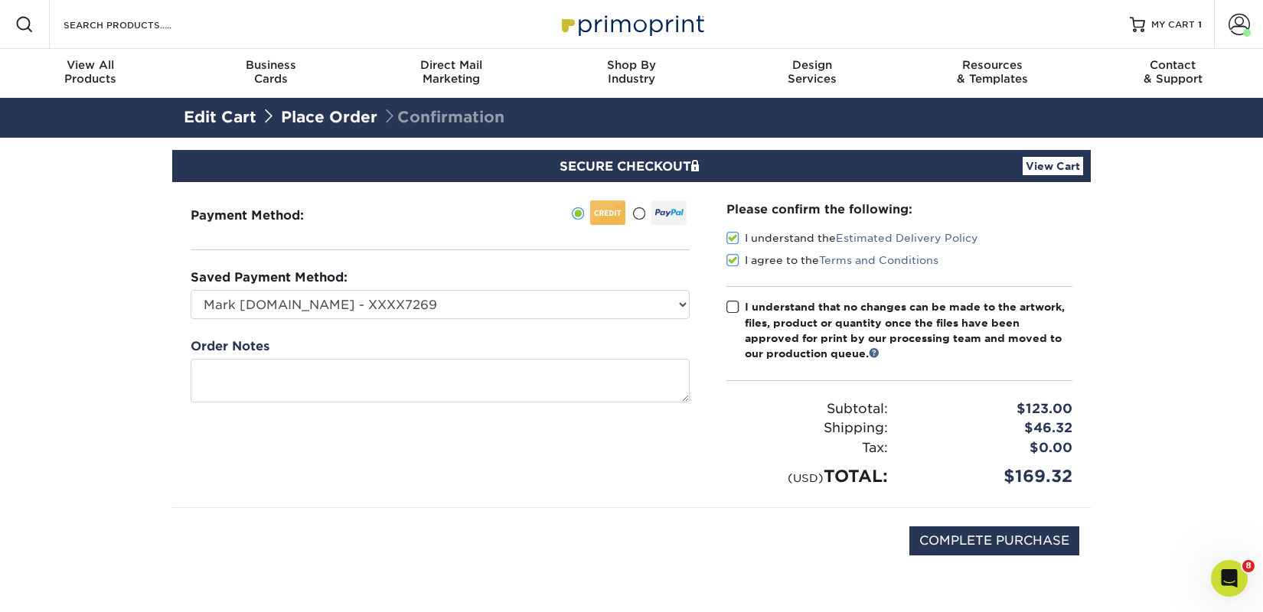
click at [0, 0] on input "I understand that no changes can be made to the artwork, files, product or quan…" at bounding box center [0, 0] width 0 height 0
click at [940, 547] on input "COMPLETE PURCHASE" at bounding box center [994, 541] width 170 height 29
type input "PROCESSING, PLEASE WAIT..."
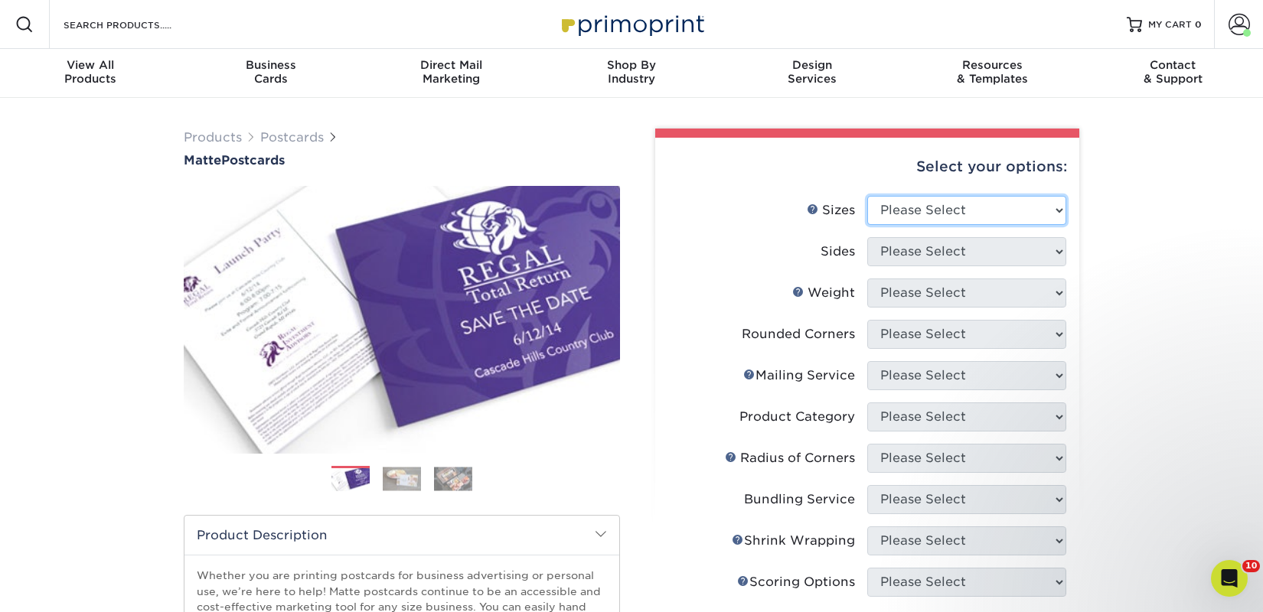
click at [947, 200] on select "Please Select 1.5" x 7" 2" x 4" 2" x 6" 2" x 7" 2" x 8" 2.12" x 5.5" 2.125" x 5…" at bounding box center [966, 210] width 199 height 29
select select "2.00x6.00"
click at [867, 196] on select "Please Select 1.5" x 7" 2" x 4" 2" x 6" 2" x 7" 2" x 8" 2.12" x 5.5" 2.125" x 5…" at bounding box center [966, 210] width 199 height 29
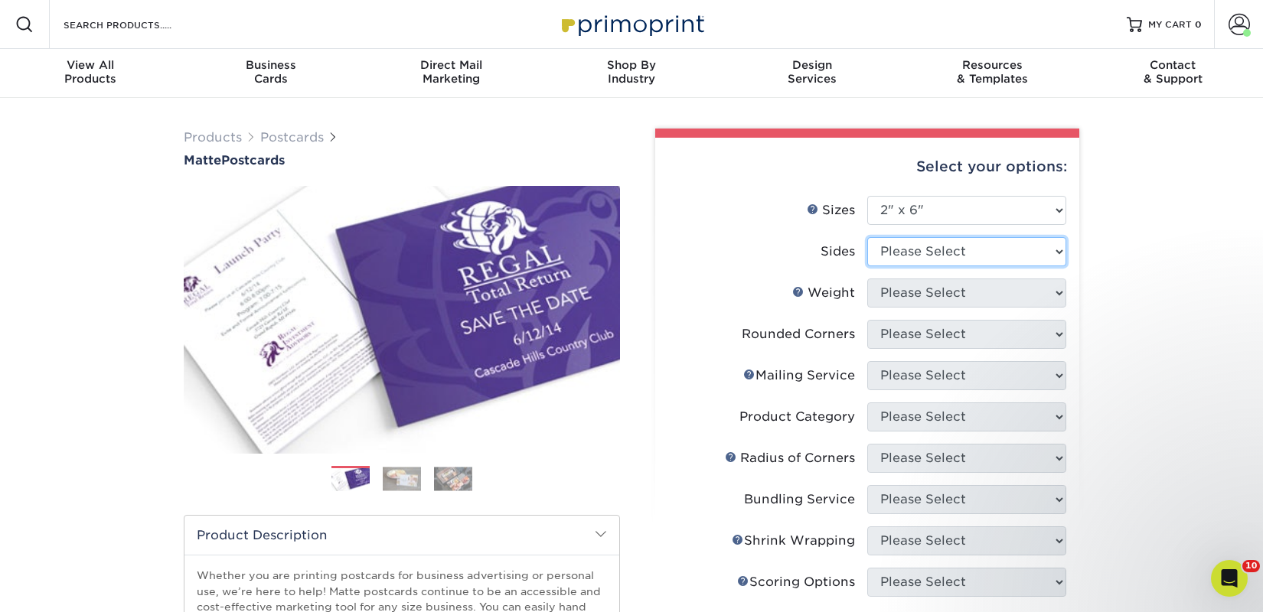
click at [951, 251] on select "Please Select Print Both Sides Print Front Only" at bounding box center [966, 251] width 199 height 29
select select "13abbda7-1d64-4f25-8bb2-c179b224825d"
click at [867, 237] on select "Please Select Print Both Sides Print Front Only" at bounding box center [966, 251] width 199 height 29
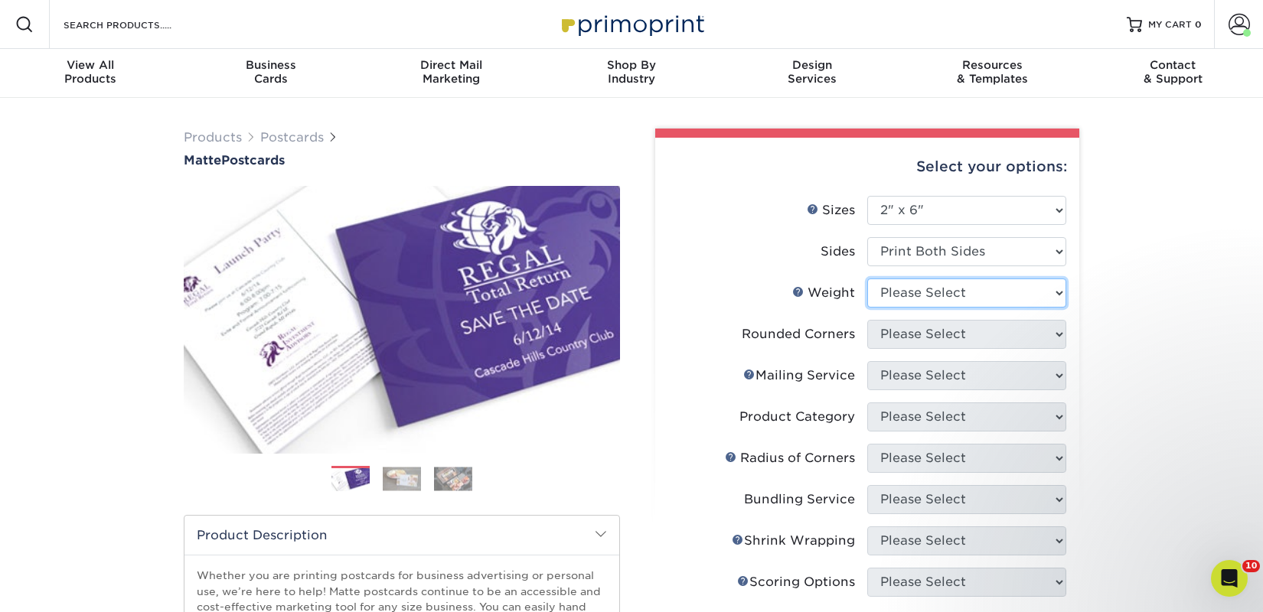
click at [979, 295] on select "Please Select 14PT 16PT" at bounding box center [966, 293] width 199 height 29
select select "14PT"
click at [867, 279] on select "Please Select 14PT 16PT" at bounding box center [966, 293] width 199 height 29
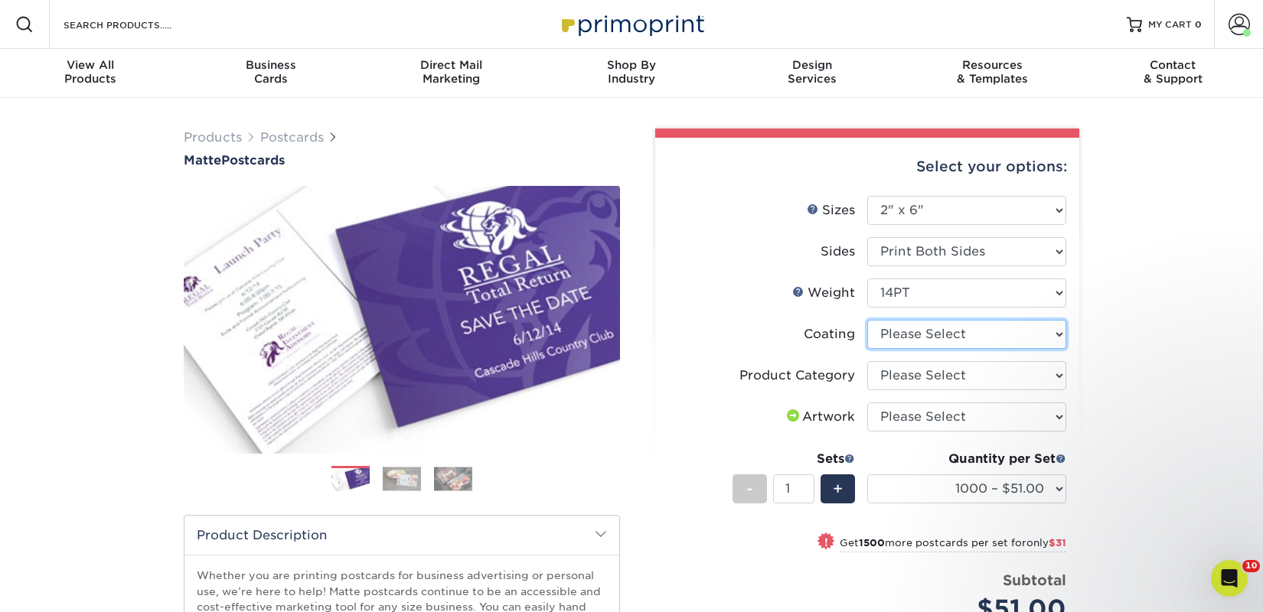
click at [959, 331] on select at bounding box center [966, 334] width 199 height 29
click at [954, 346] on select at bounding box center [966, 334] width 199 height 29
select select "121bb7b5-3b4d-429f-bd8d-bbf80e953313"
click at [867, 320] on select at bounding box center [966, 334] width 199 height 29
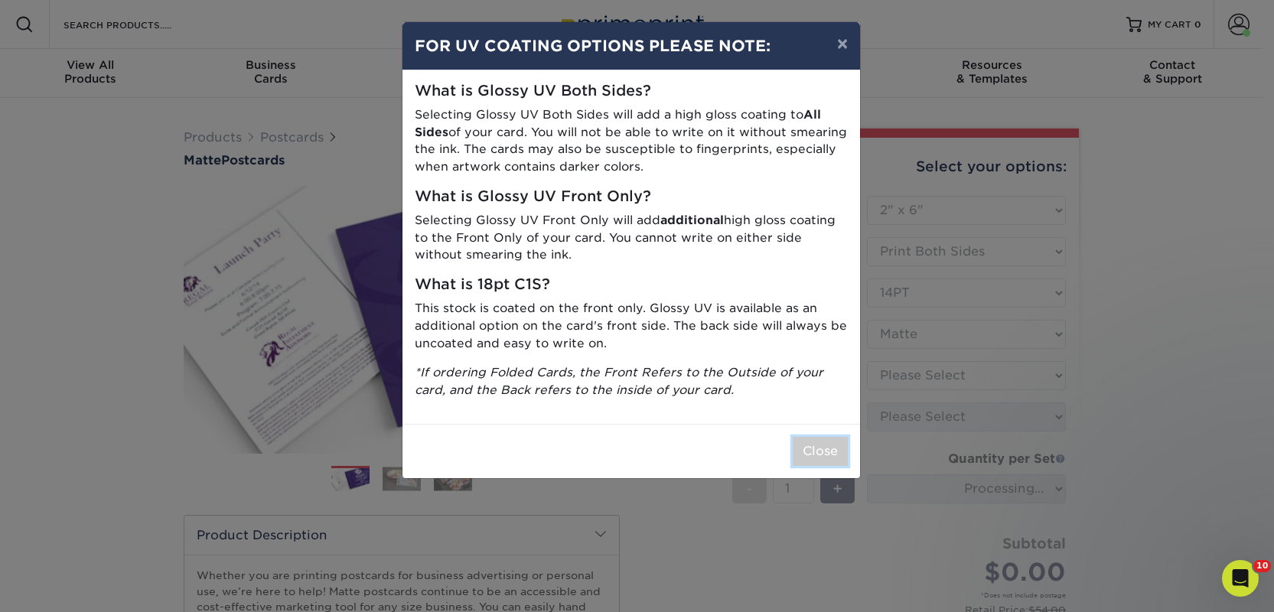
drag, startPoint x: 833, startPoint y: 442, endPoint x: 856, endPoint y: 429, distance: 26.0
click at [833, 442] on button "Close" at bounding box center [820, 451] width 55 height 29
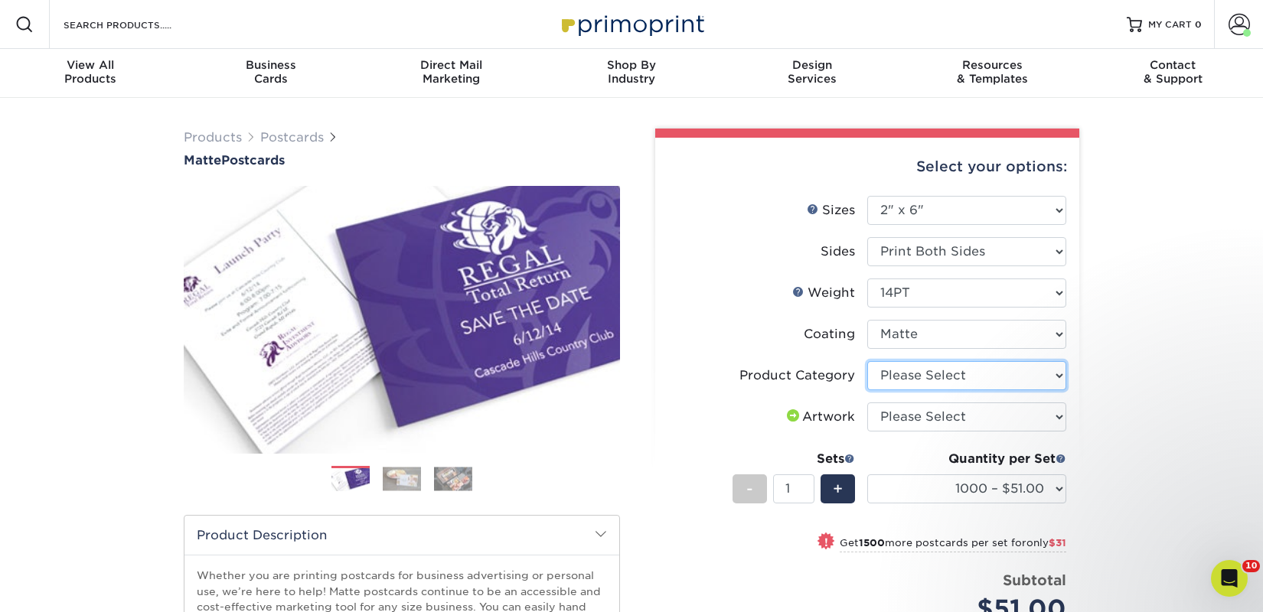
click at [918, 377] on select "Please Select Postcards" at bounding box center [966, 375] width 199 height 29
select select "9b7272e0-d6c8-4c3c-8e97-d3a1bcdab858"
click at [867, 361] on select "Please Select Postcards" at bounding box center [966, 375] width 199 height 29
click at [918, 416] on select "Please Select I will upload files I need a design - $150" at bounding box center [966, 417] width 199 height 29
select select "upload"
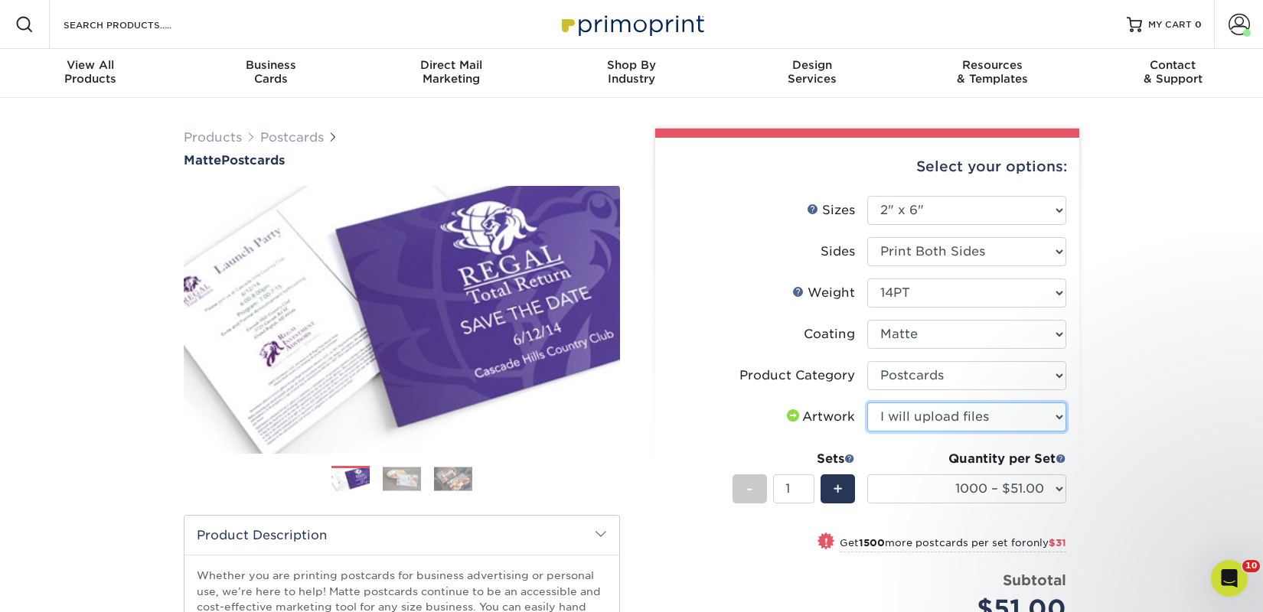
click at [867, 403] on select "Please Select I will upload files I need a design - $150" at bounding box center [966, 417] width 199 height 29
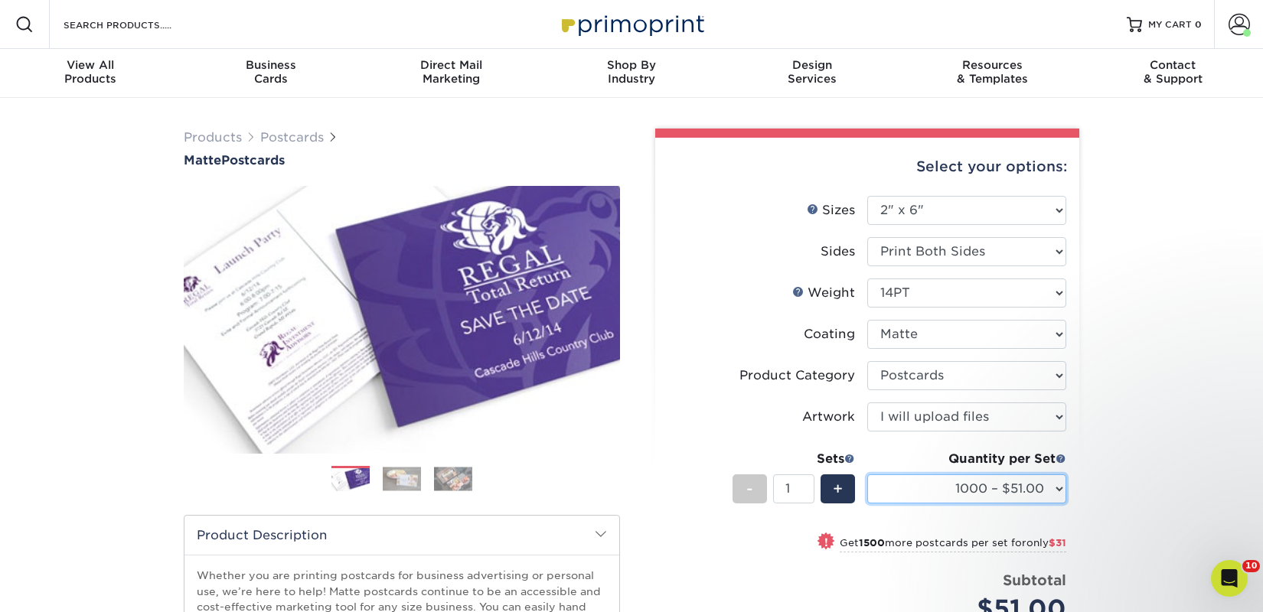
click at [929, 479] on select "1000 – $51.00 2500 – $82.00 5000 – $123.00 10000 – $234.00 15000 – $344.00 2000…" at bounding box center [966, 488] width 199 height 29
select select "5000 – $123.00"
click at [867, 474] on select "1000 – $51.00 2500 – $82.00 5000 – $123.00 10000 – $234.00 15000 – $344.00 2000…" at bounding box center [966, 488] width 199 height 29
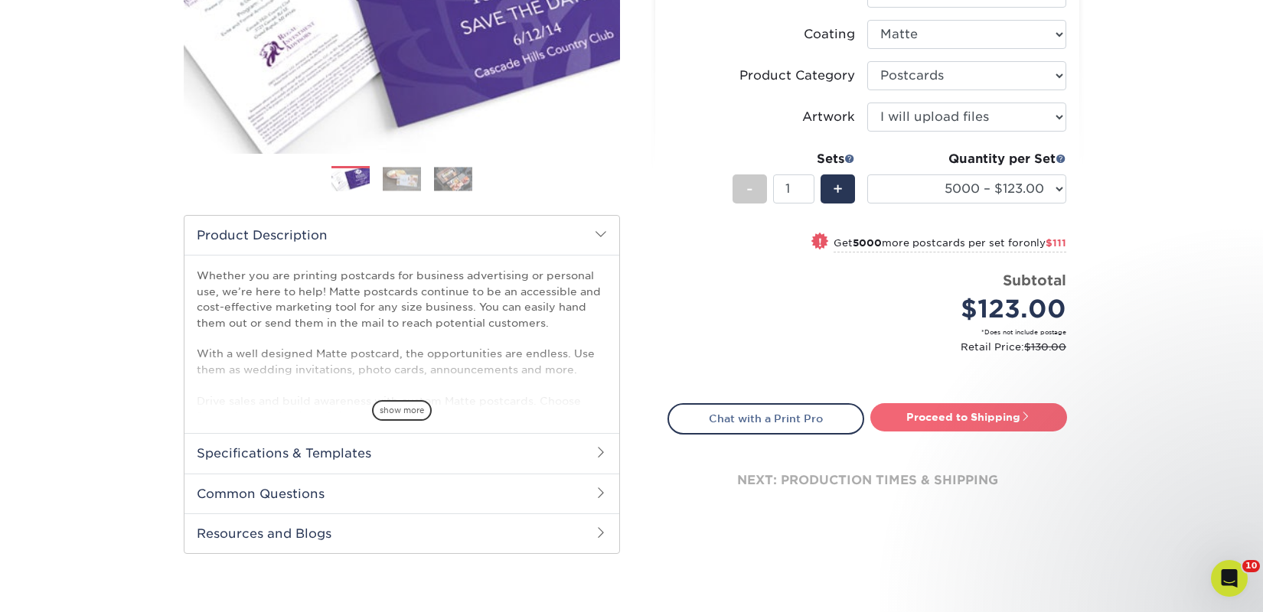
click at [948, 426] on link "Proceed to Shipping" at bounding box center [968, 417] width 197 height 28
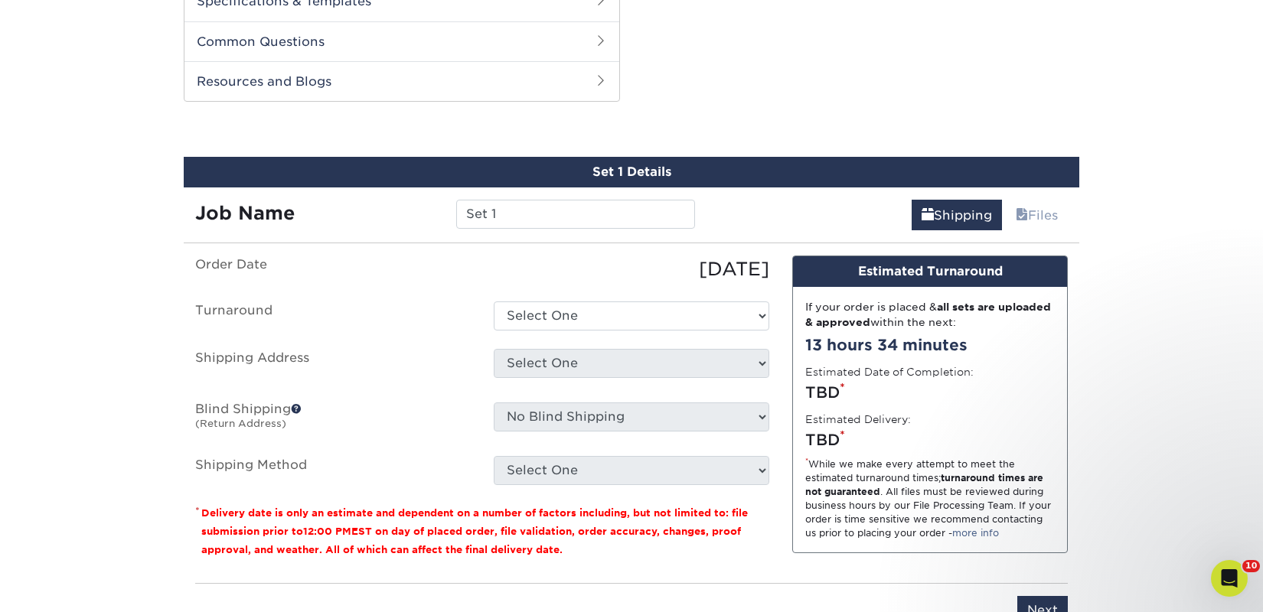
scroll to position [779, 0]
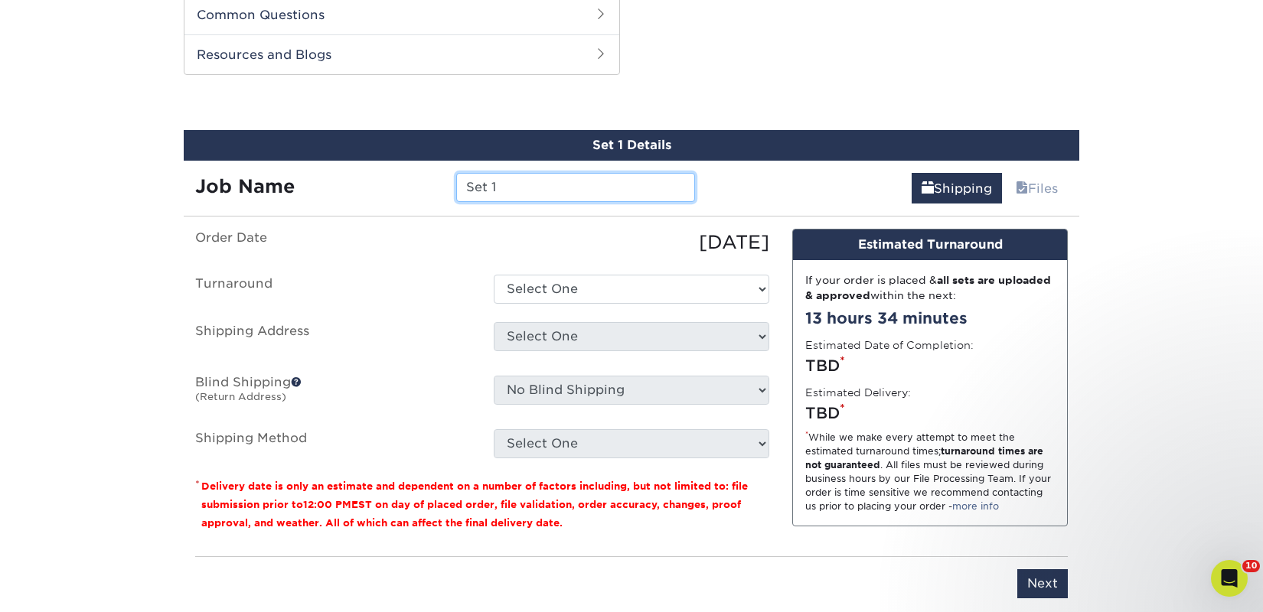
click at [514, 177] on input "Set 1" at bounding box center [575, 187] width 238 height 29
paste input "[PERSON_NAME] & [PERSON_NAME]"
type input "[PERSON_NAME] & [PERSON_NAME]"
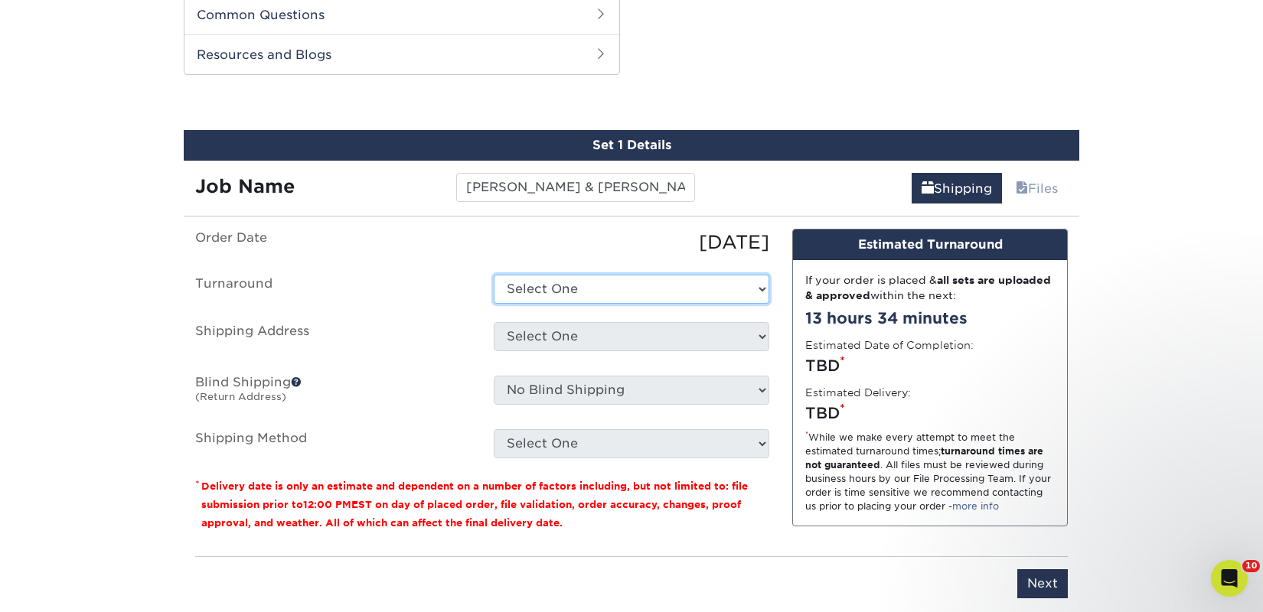
click at [540, 292] on select "Select One 2-4 Business Days 2 Day Next Business Day" at bounding box center [632, 289] width 276 height 29
select select "a9cd5a85-4071-4433-97be-2a724b9524af"
click at [494, 275] on select "Select One 2-4 Business Days 2 Day Next Business Day" at bounding box center [632, 289] width 276 height 29
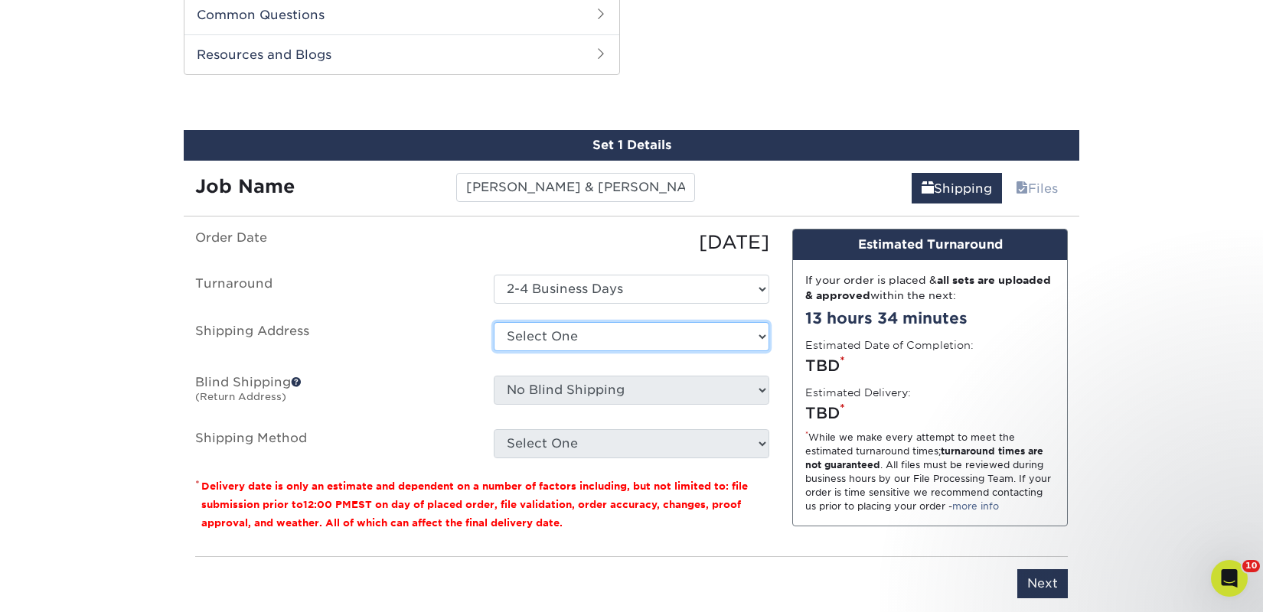
click at [548, 331] on select "Select One 2nd Floor Convention Center A Better Today Books & Boutique A Good B…" at bounding box center [632, 336] width 276 height 29
select select "276813"
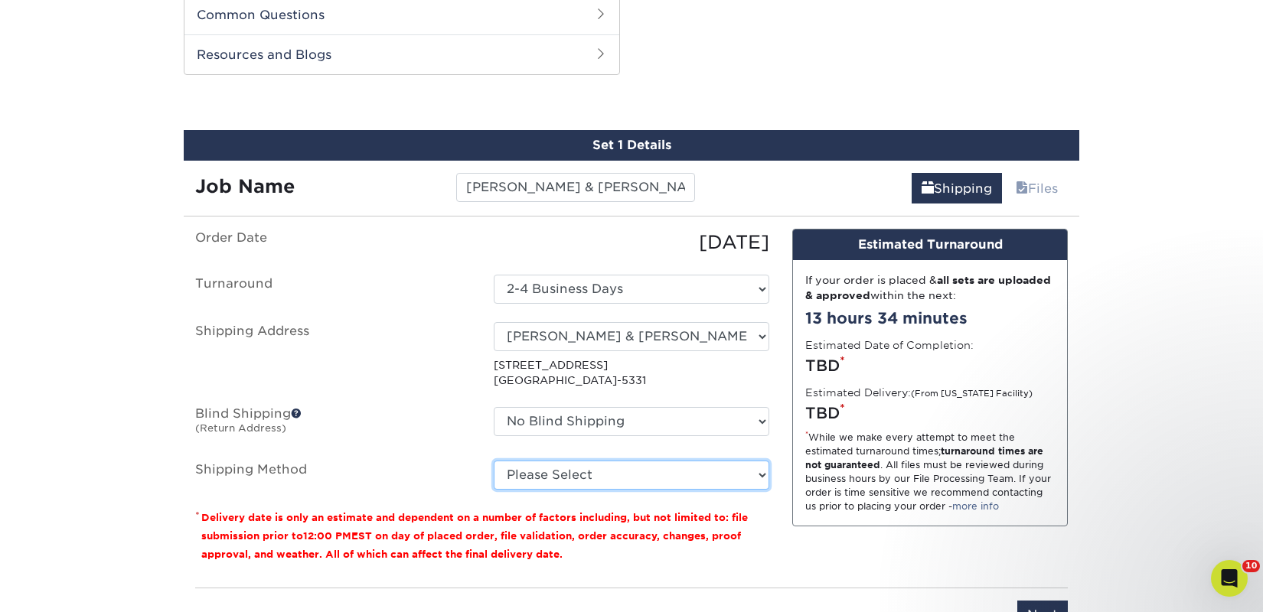
click at [556, 478] on select "Please Select Ground Shipping (+$32.96) 3 Day Shipping Service (+$40.45) 2 Day …" at bounding box center [632, 475] width 276 height 29
select select "03"
click at [494, 461] on select "Please Select Ground Shipping (+$32.96) 3 Day Shipping Service (+$40.45) 2 Day …" at bounding box center [632, 475] width 276 height 29
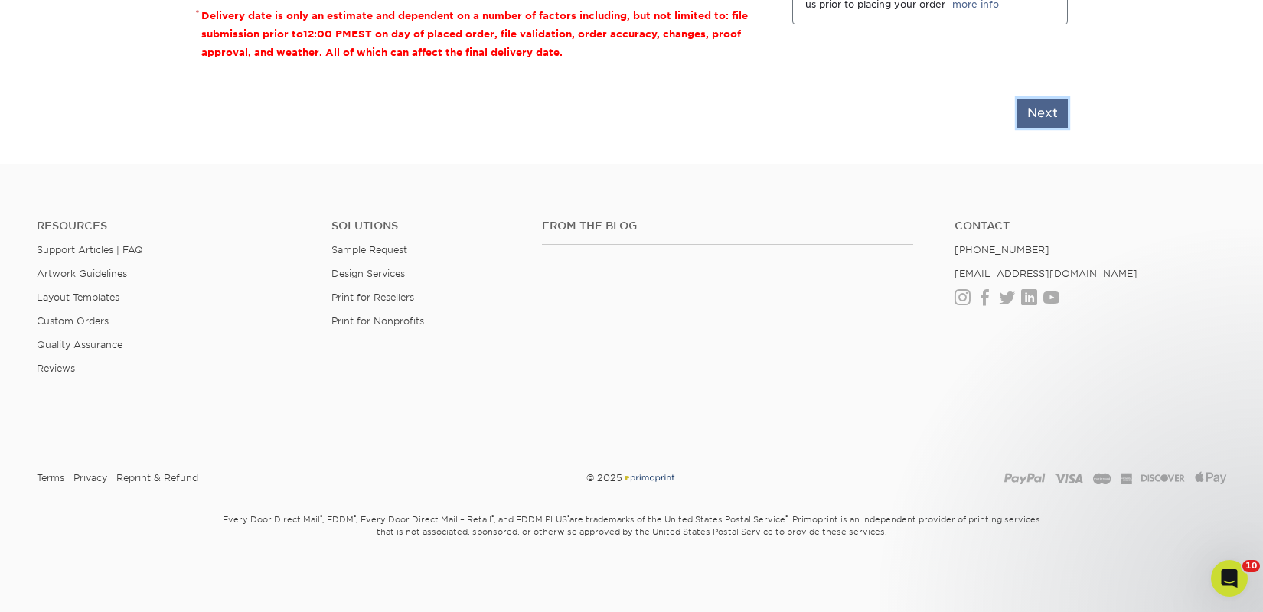
click at [1029, 117] on input "Next" at bounding box center [1042, 113] width 51 height 29
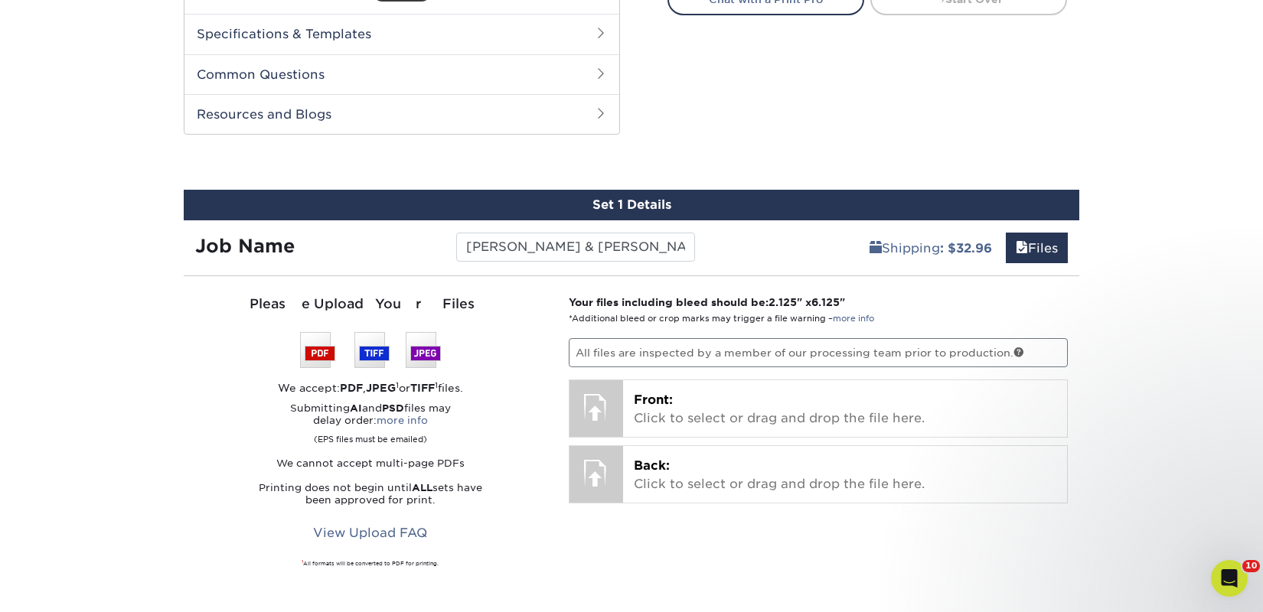
scroll to position [1030, 0]
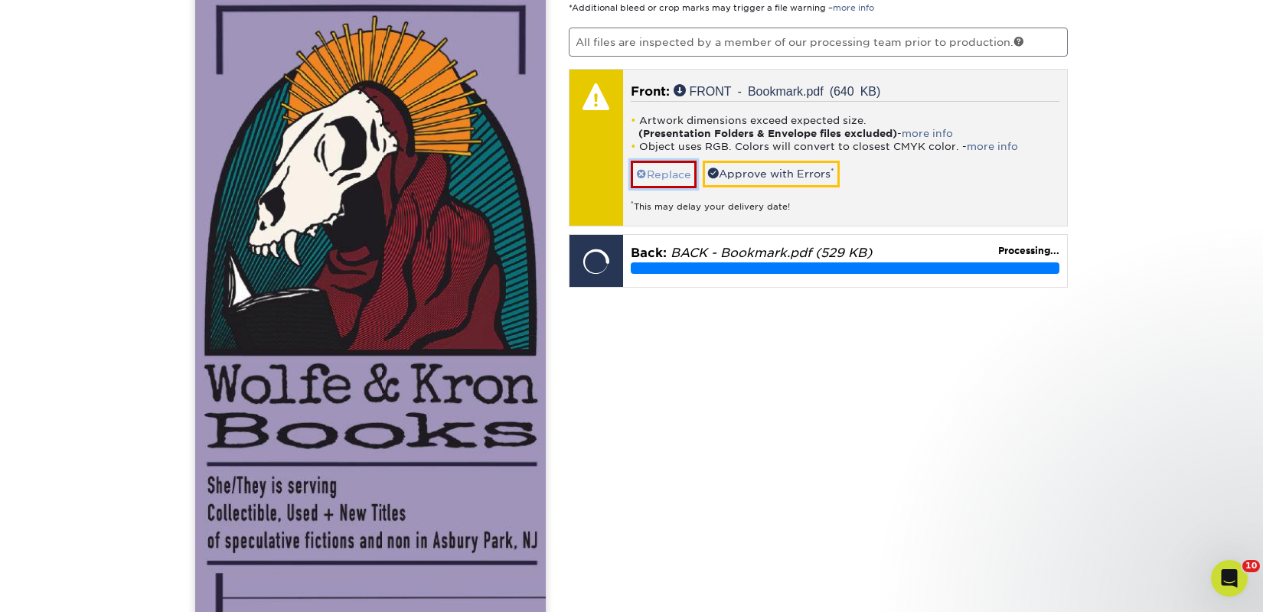
click at [664, 173] on link "Replace" at bounding box center [664, 174] width 66 height 27
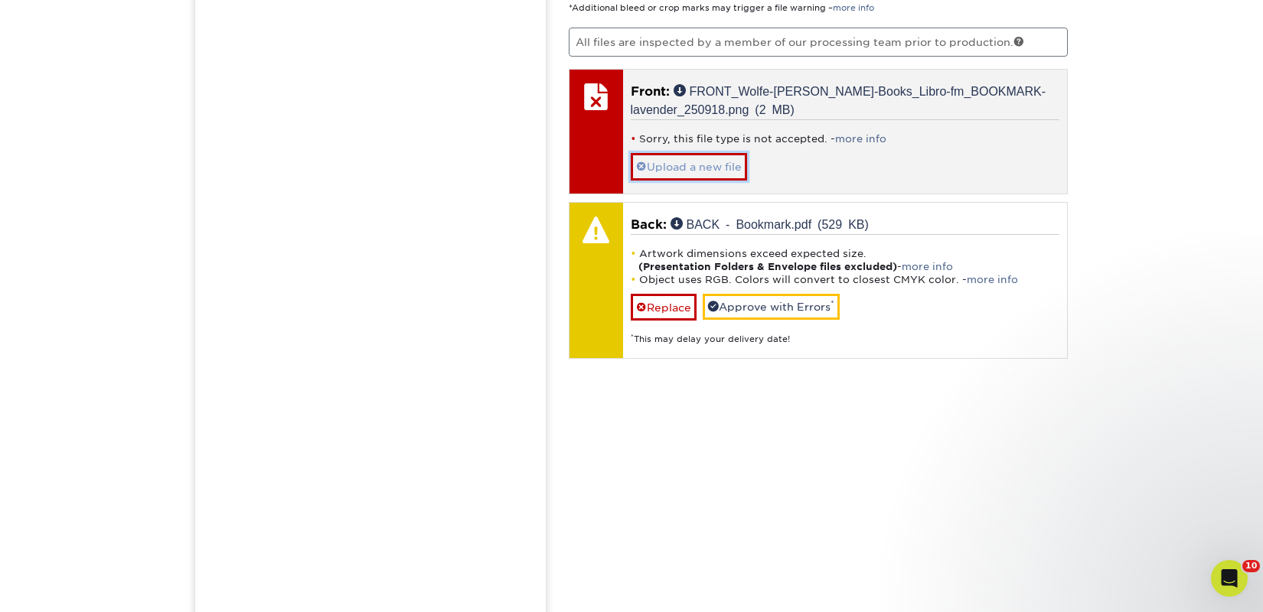
click at [670, 170] on link "Upload a new file" at bounding box center [689, 166] width 116 height 27
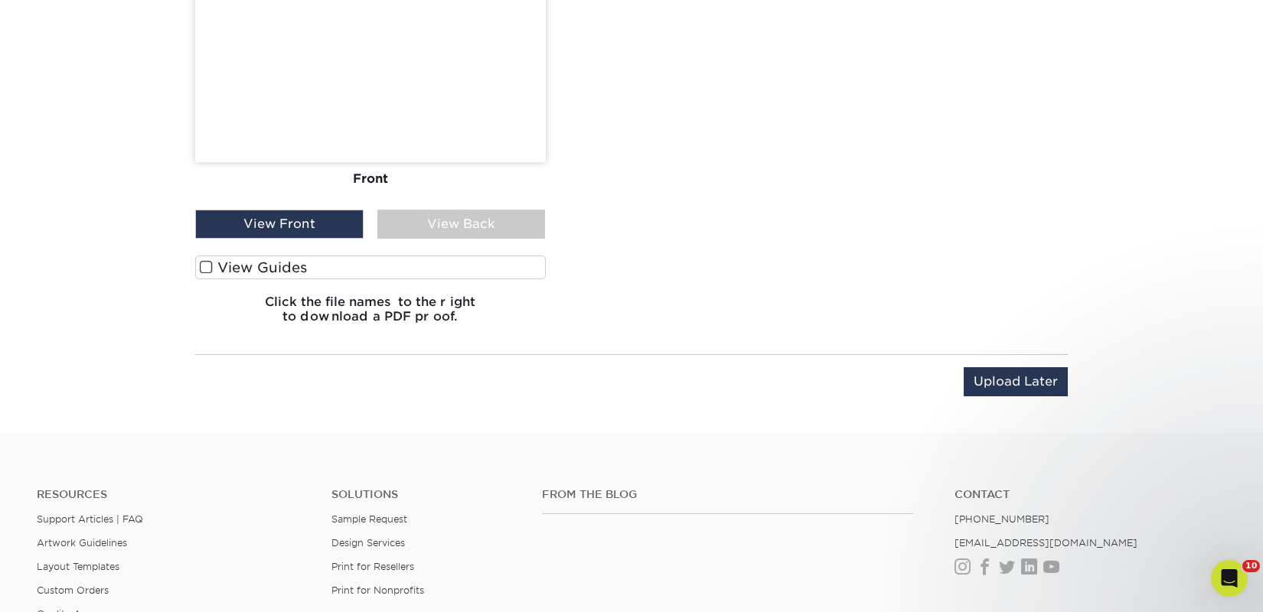
click at [342, 272] on label "View Guides" at bounding box center [370, 268] width 351 height 24
click at [0, 0] on input "View Guides" at bounding box center [0, 0] width 0 height 0
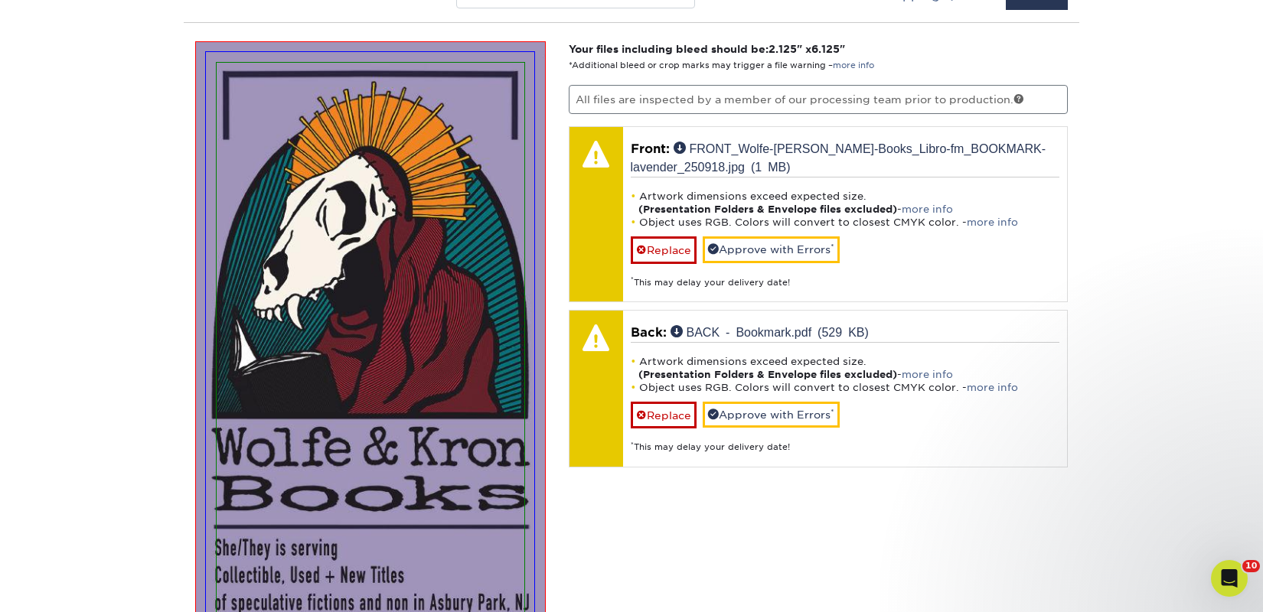
scroll to position [972, 0]
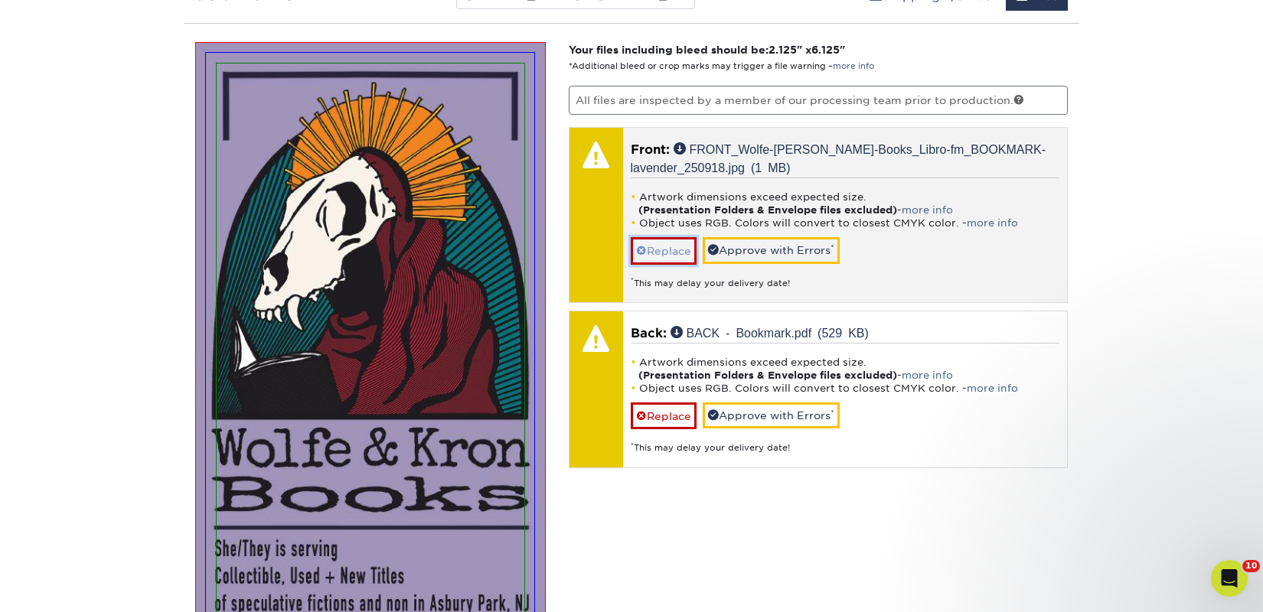
click at [662, 259] on link "Replace" at bounding box center [664, 250] width 66 height 27
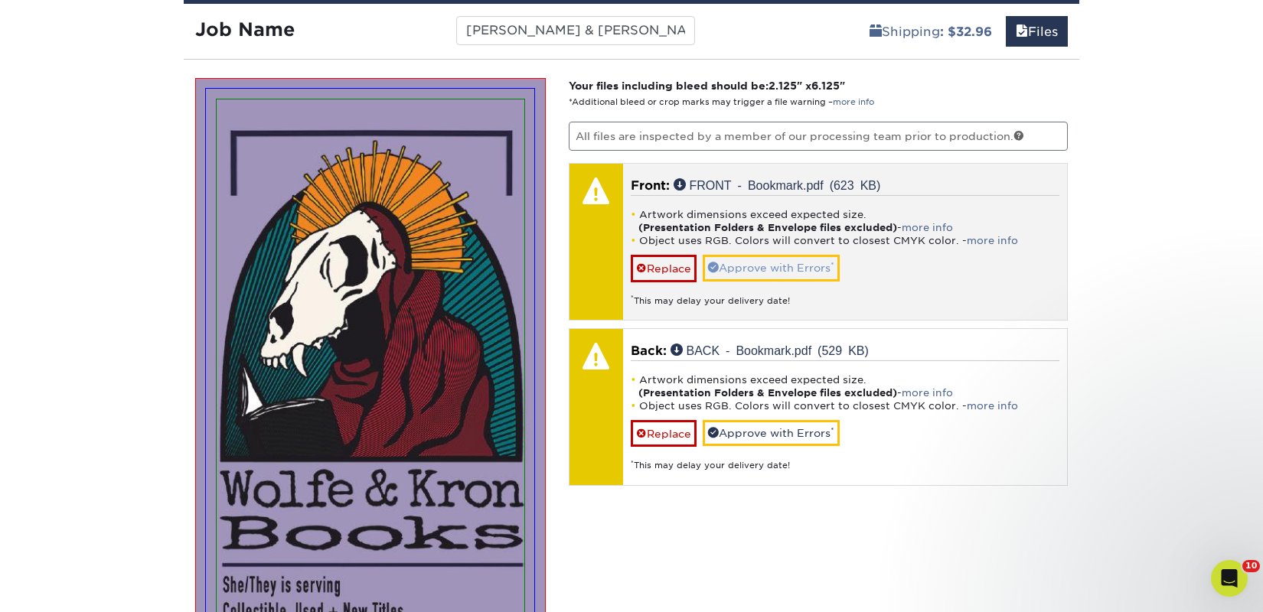
scroll to position [935, 0]
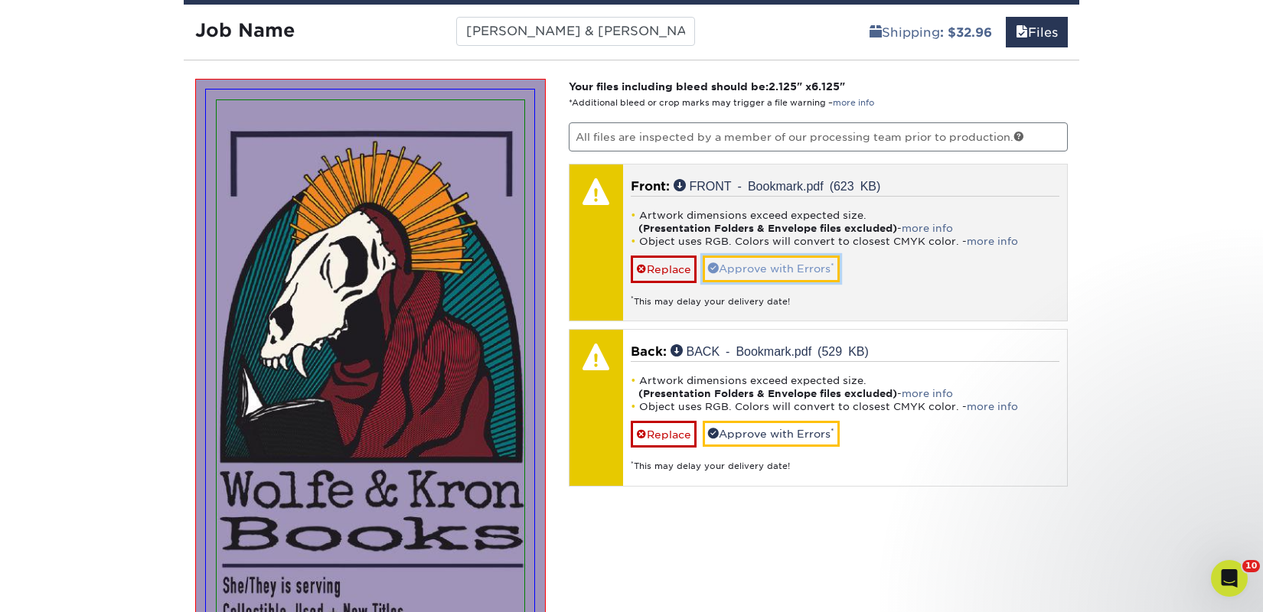
click at [778, 257] on link "Approve with Errors *" at bounding box center [771, 269] width 137 height 26
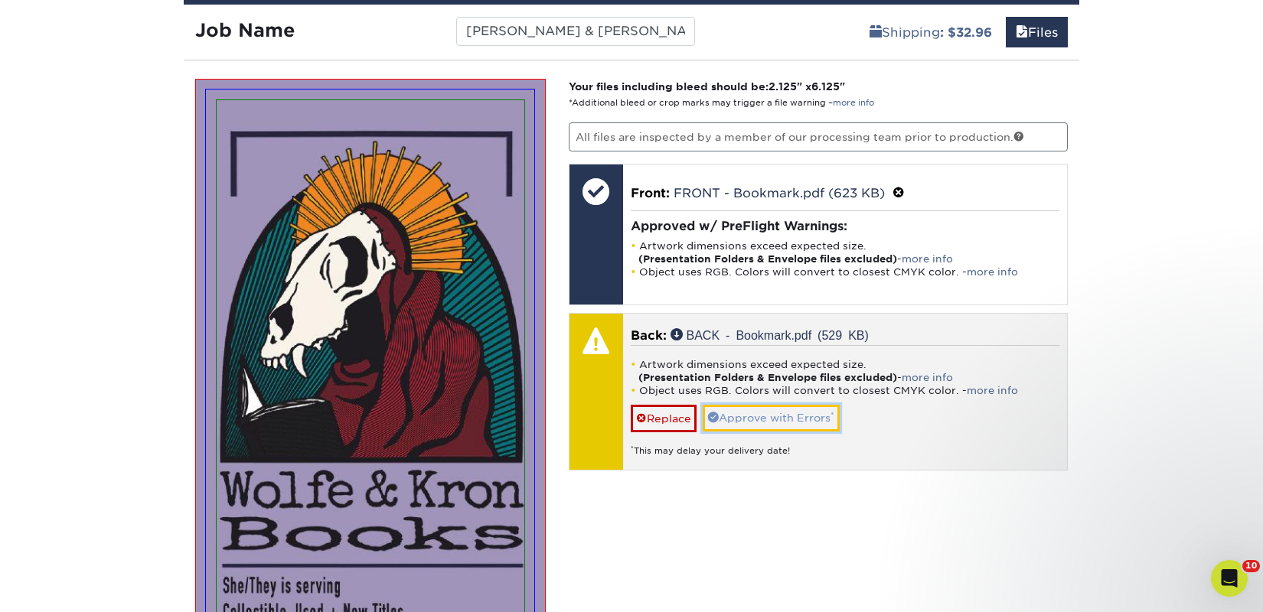
click at [771, 410] on link "Approve with Errors *" at bounding box center [771, 418] width 137 height 26
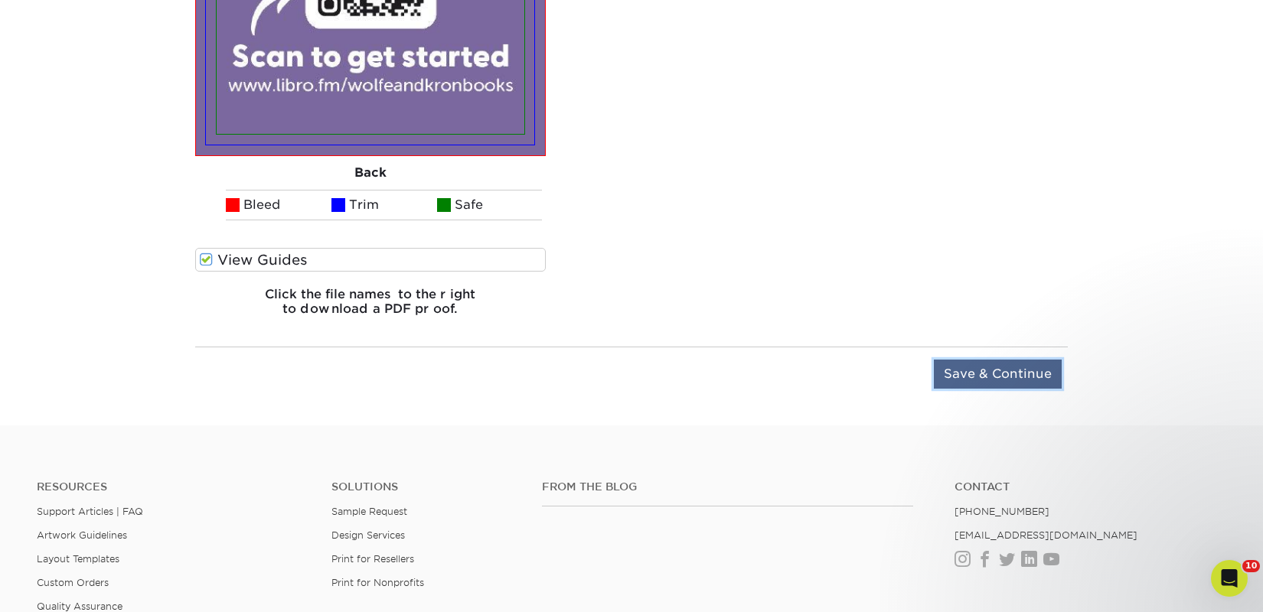
click at [998, 372] on input "Save & Continue" at bounding box center [998, 374] width 128 height 29
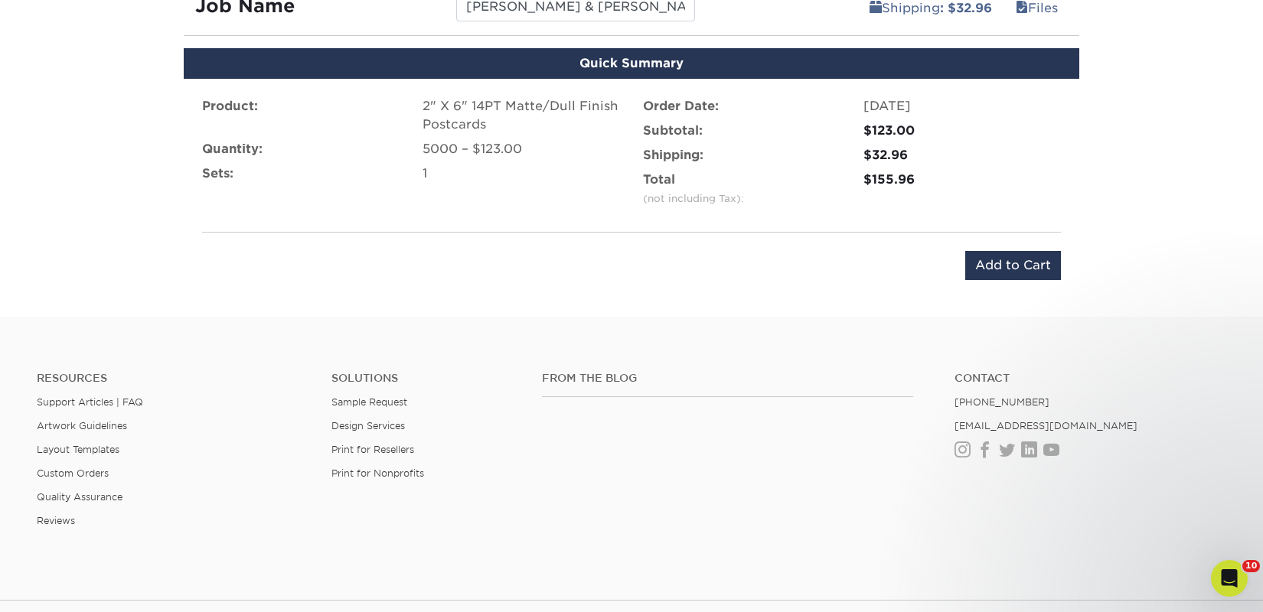
scroll to position [958, 0]
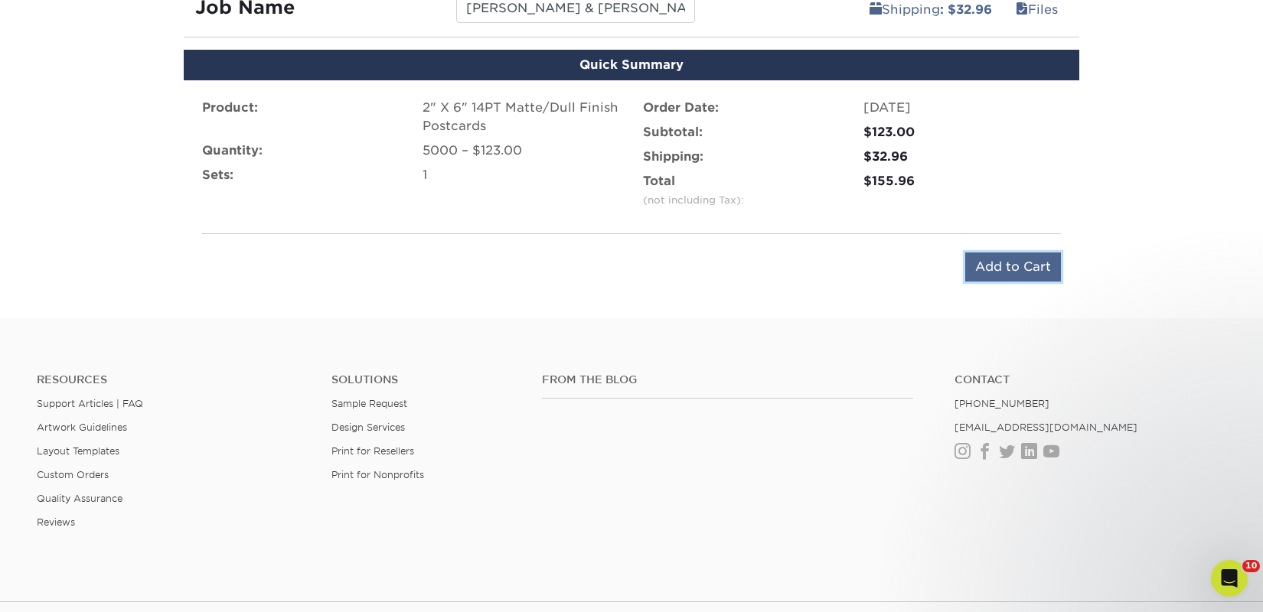
click at [1007, 267] on input "Add to Cart" at bounding box center [1013, 267] width 96 height 29
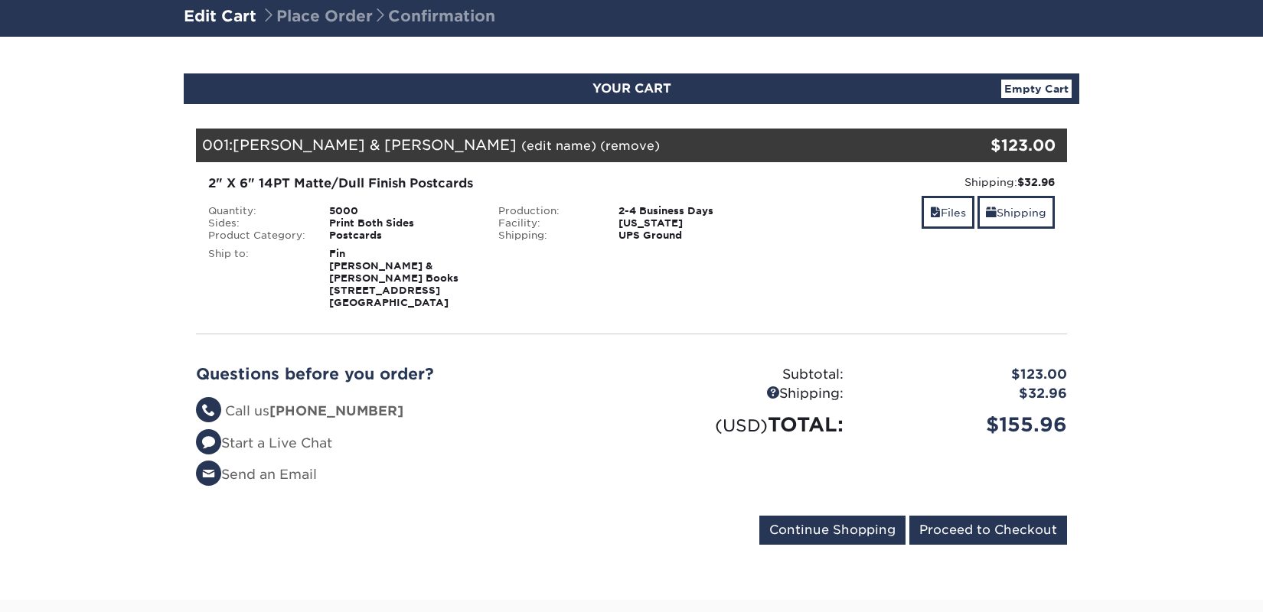
scroll to position [304, 0]
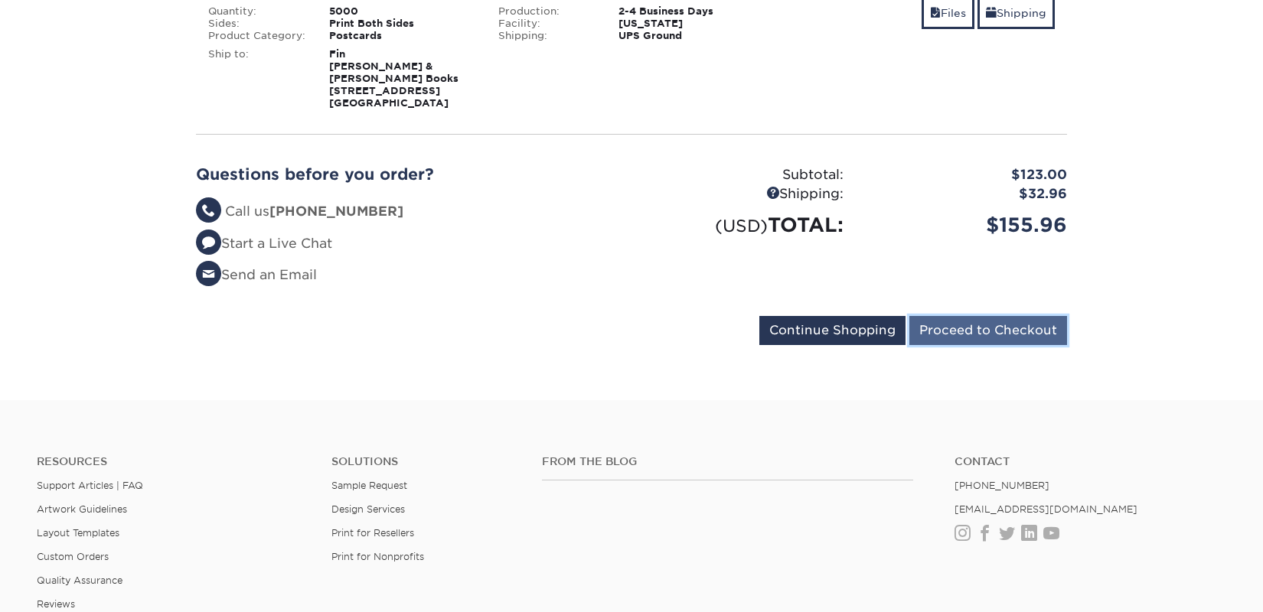
click at [957, 318] on input "Proceed to Checkout" at bounding box center [988, 330] width 158 height 29
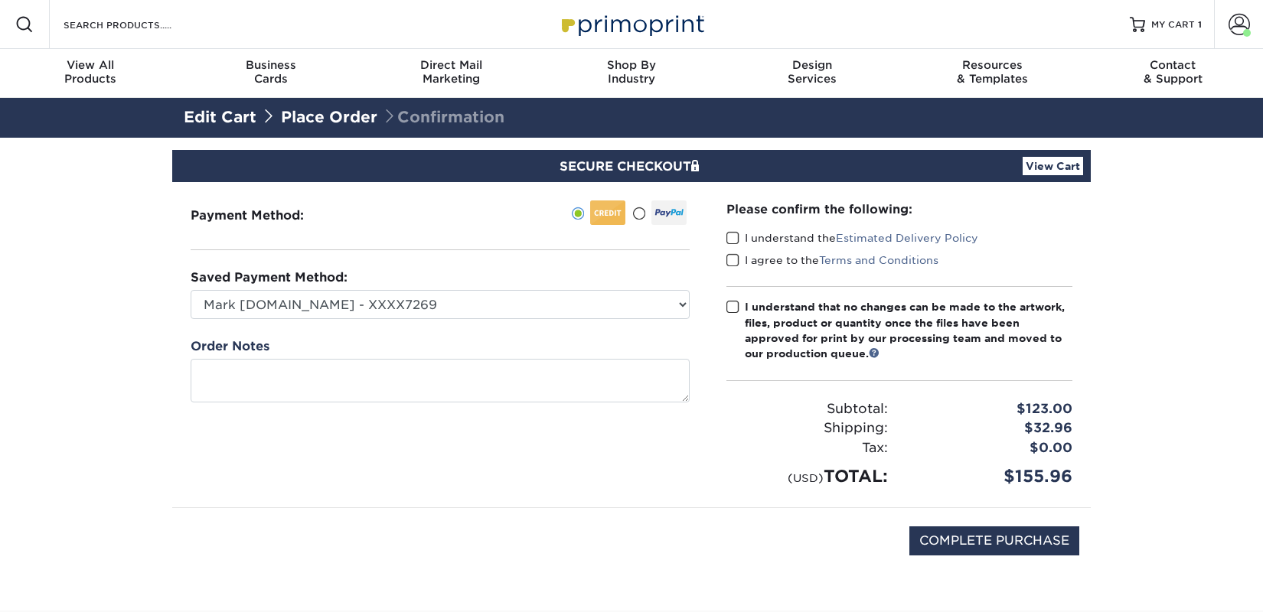
click at [744, 245] on label "I understand the Estimated Delivery Policy" at bounding box center [852, 237] width 252 height 15
click at [0, 0] on input "I understand the Estimated Delivery Policy" at bounding box center [0, 0] width 0 height 0
click at [745, 259] on label "I agree to the Terms and Conditions" at bounding box center [832, 260] width 212 height 15
click at [0, 0] on input "I agree to the Terms and Conditions" at bounding box center [0, 0] width 0 height 0
click at [743, 317] on label "I understand that no changes can be made to the artwork, files, product or quan…" at bounding box center [899, 330] width 346 height 63
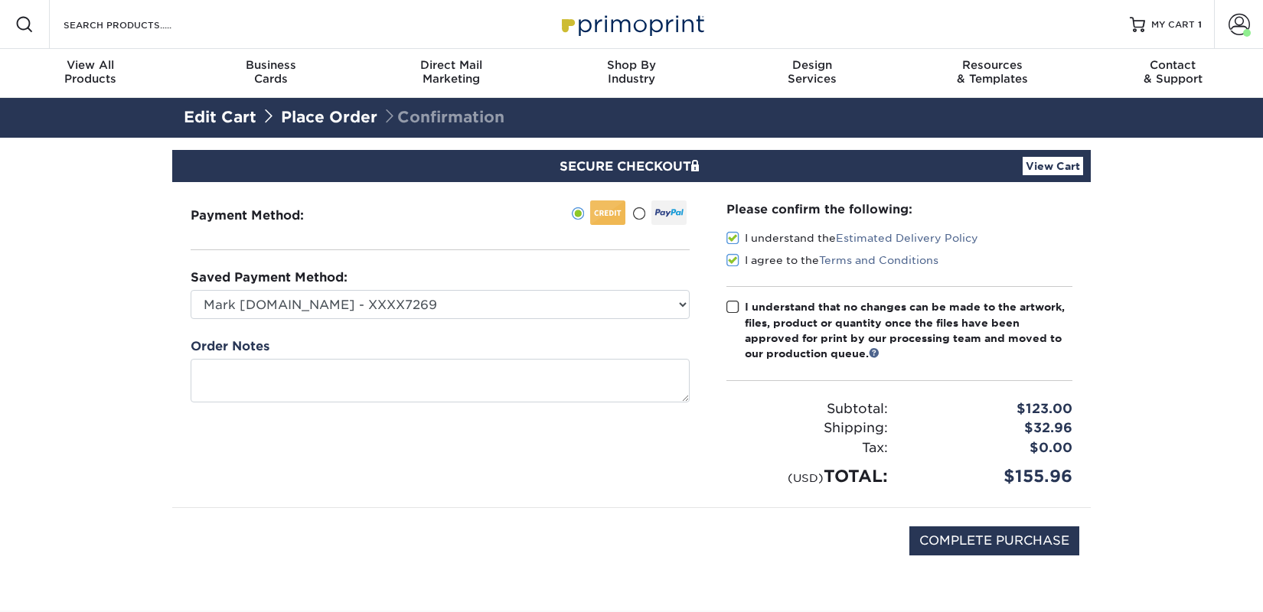
click at [0, 0] on input "I understand that no changes can be made to the artwork, files, product or quan…" at bounding box center [0, 0] width 0 height 0
click at [937, 544] on input "COMPLETE PURCHASE" at bounding box center [994, 541] width 170 height 29
type input "PROCESSING, PLEASE WAIT..."
